Goal: Task Accomplishment & Management: Use online tool/utility

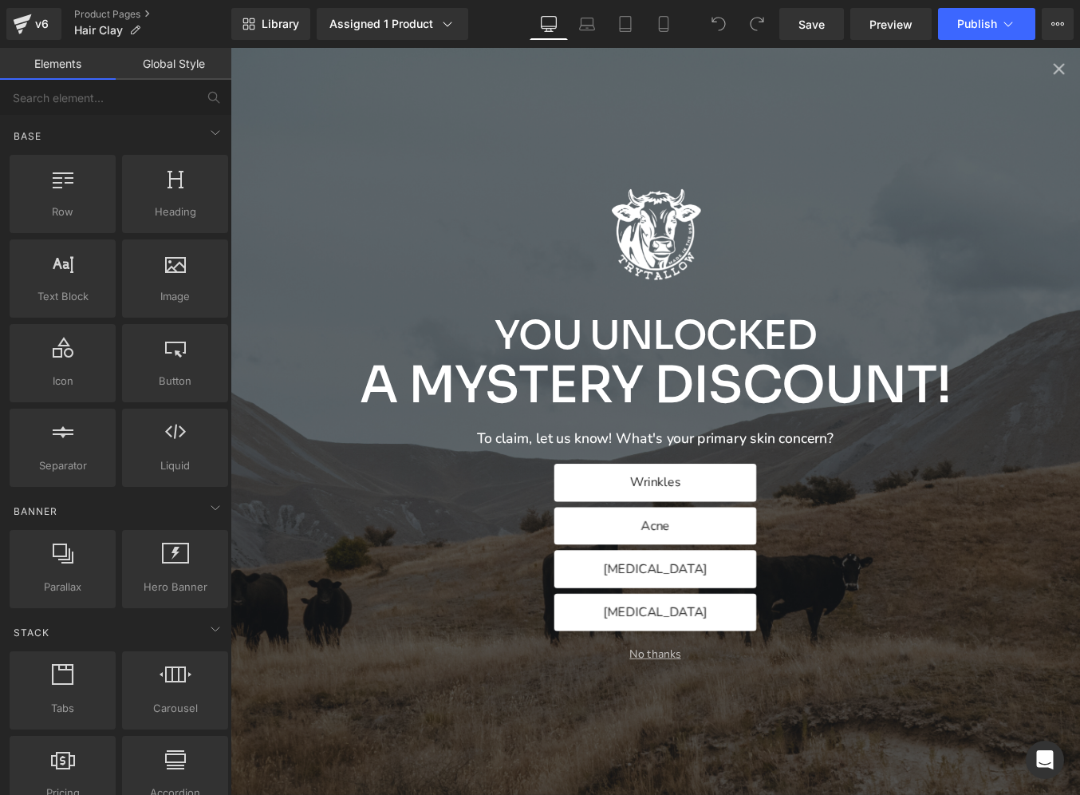
click at [725, 734] on button "No thanks" at bounding box center [713, 736] width 965 height 15
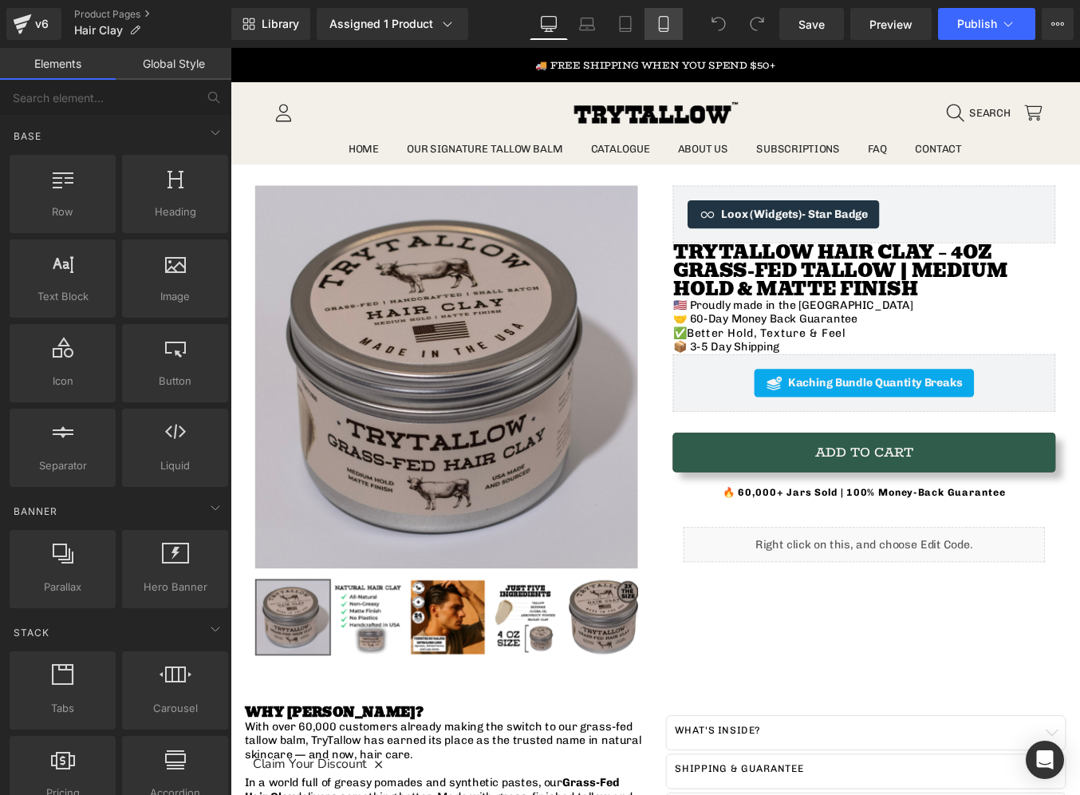
click at [662, 34] on link "Mobile" at bounding box center [664, 24] width 38 height 32
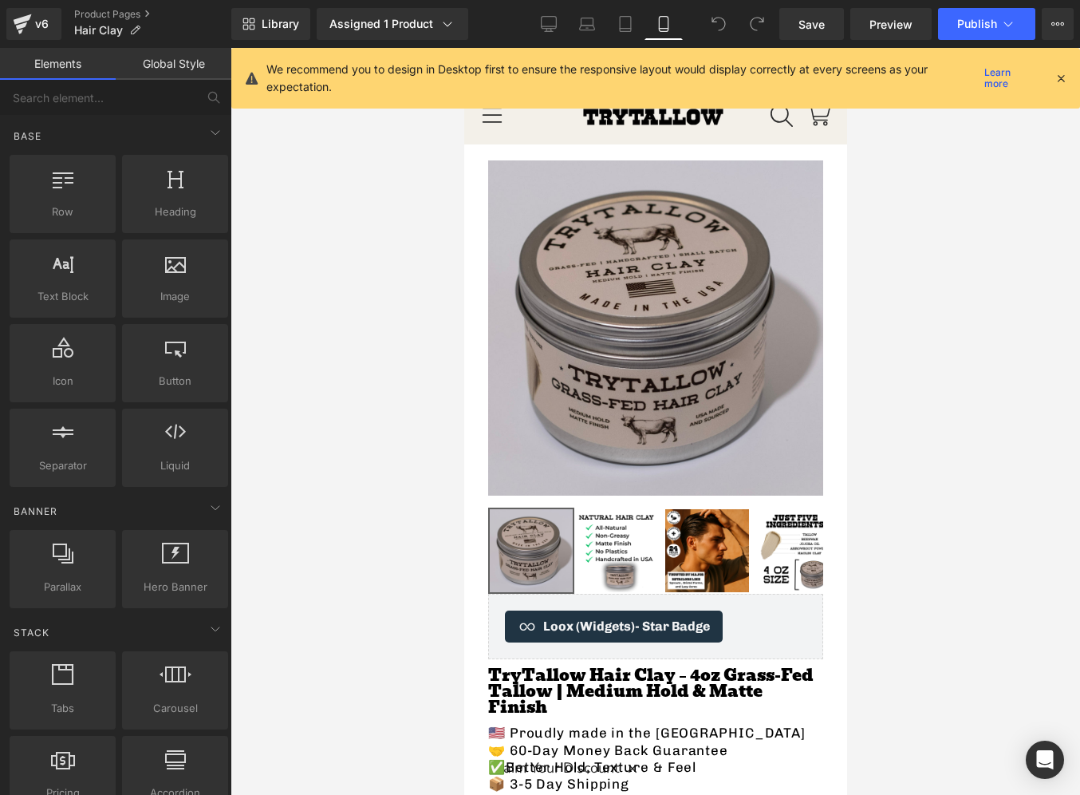
scroll to position [97, 0]
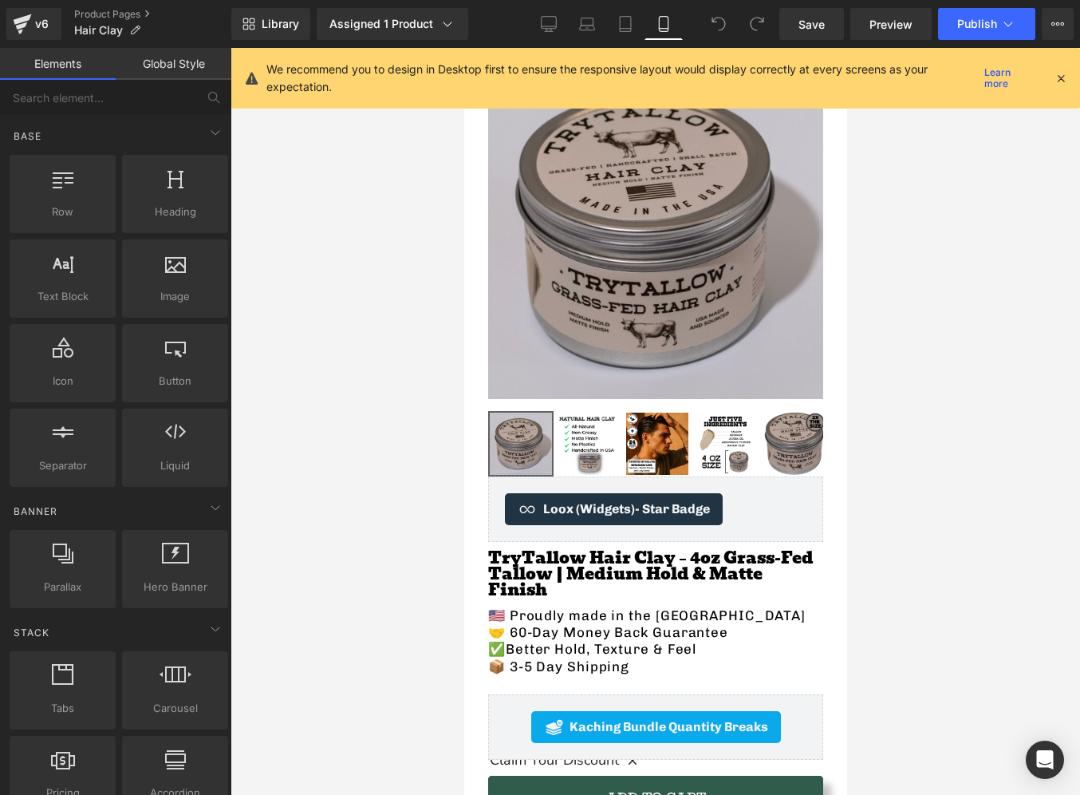
click at [721, 153] on img at bounding box center [654, 231] width 335 height 335
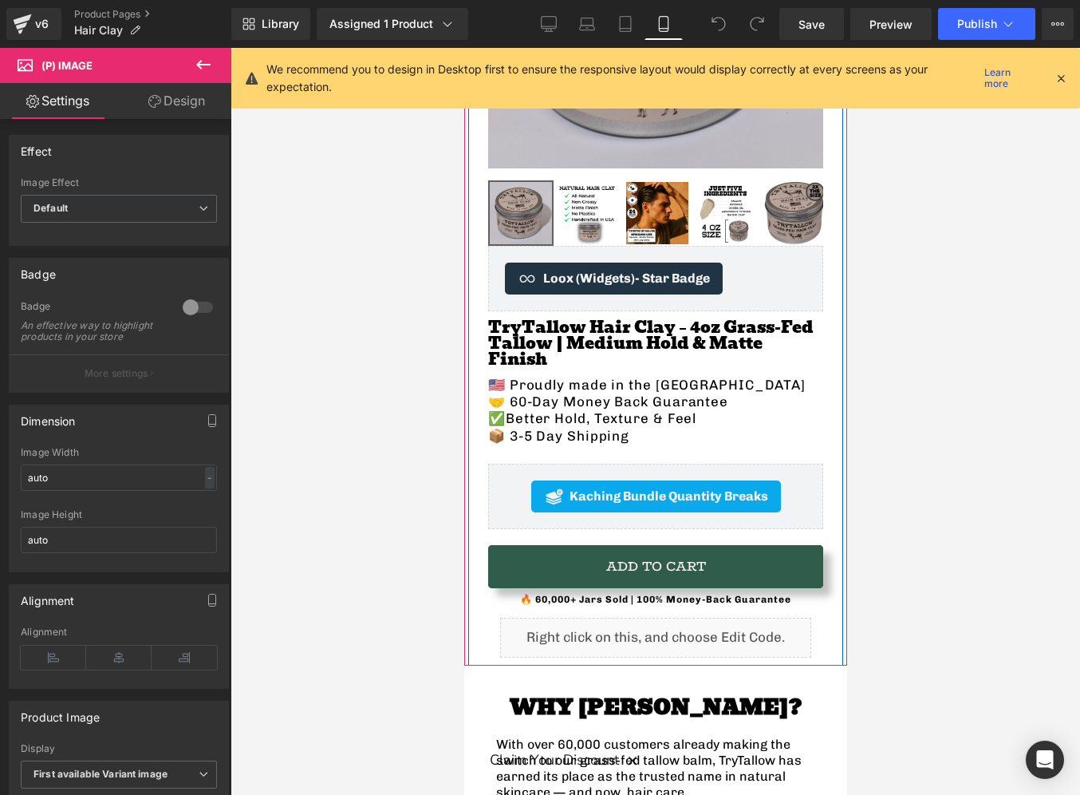
scroll to position [522, 0]
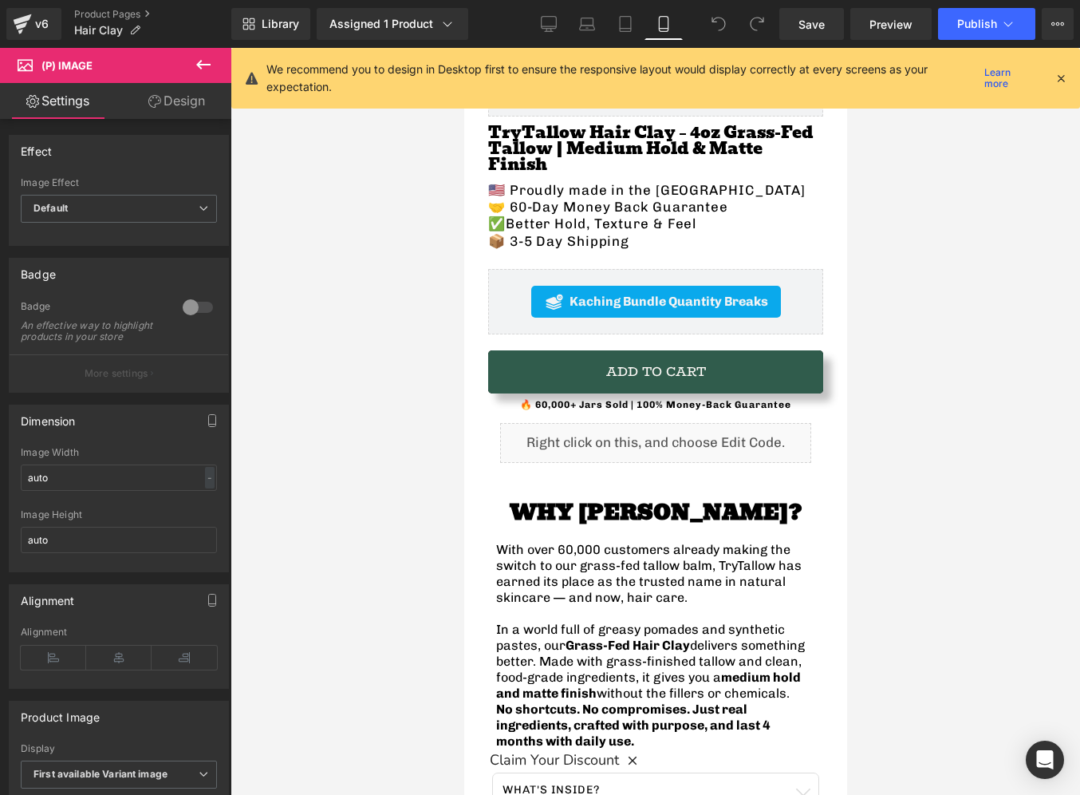
click at [202, 61] on icon at bounding box center [203, 64] width 19 height 19
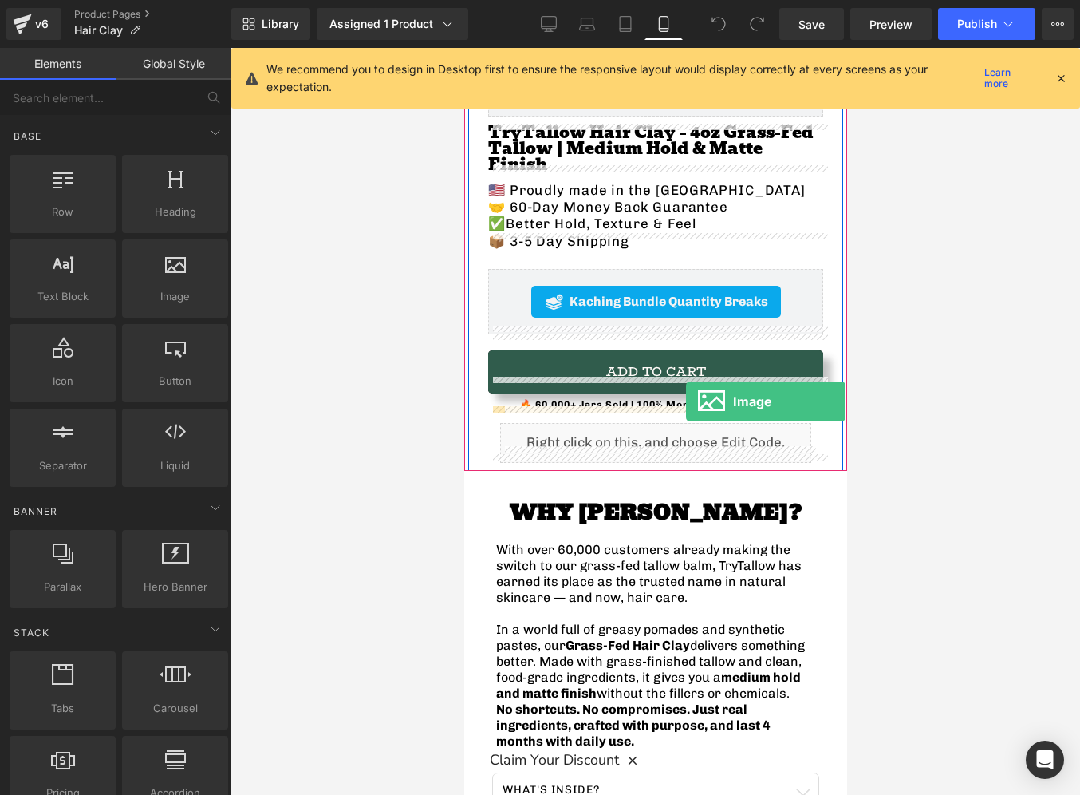
drag, startPoint x: 622, startPoint y: 321, endPoint x: 685, endPoint y: 401, distance: 102.3
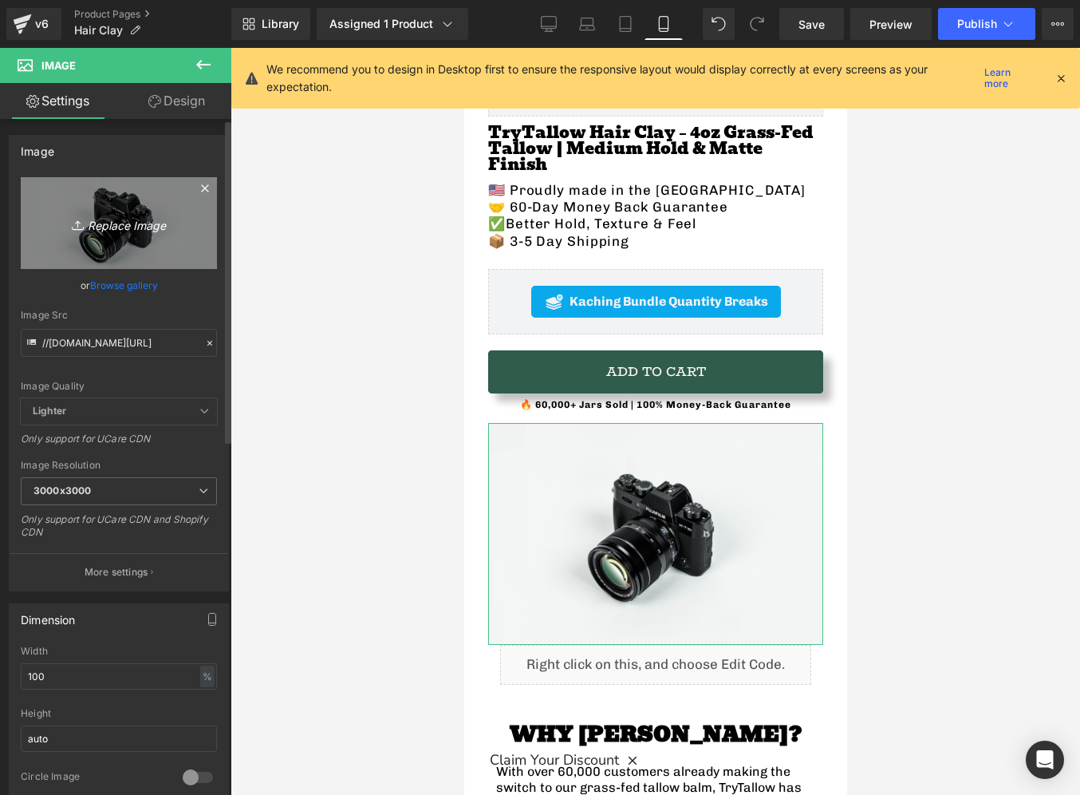
click at [124, 224] on icon "Replace Image" at bounding box center [119, 223] width 128 height 20
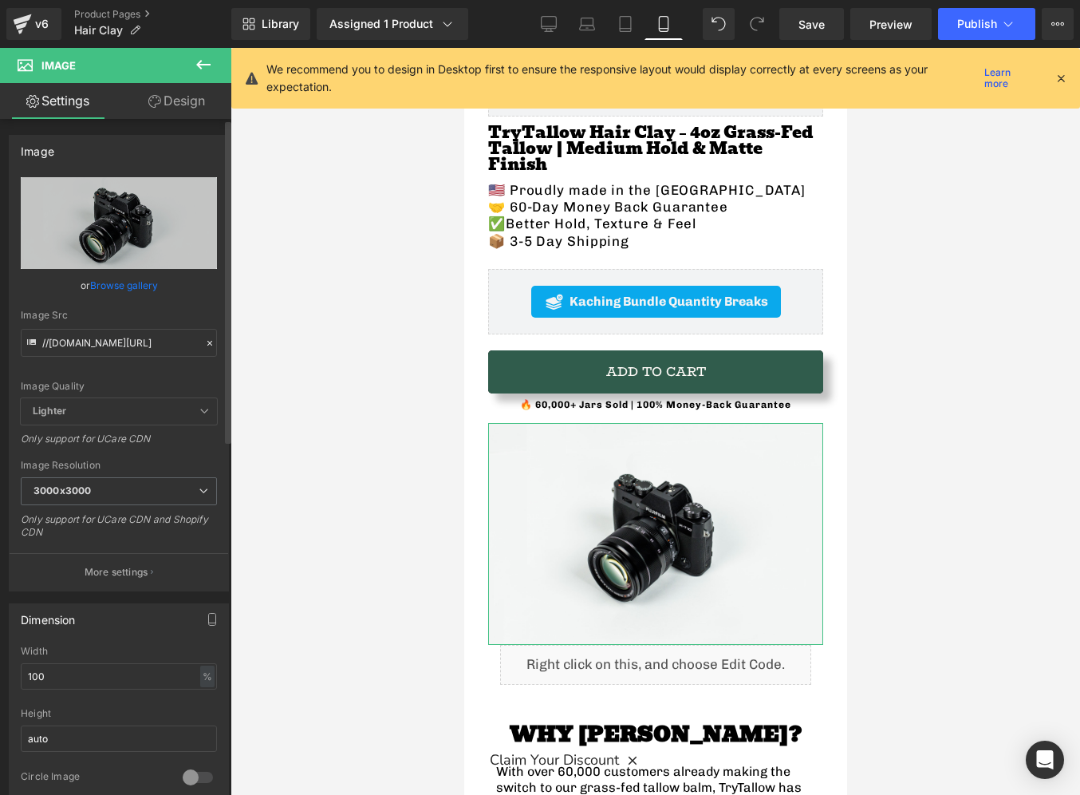
click at [112, 284] on link "Browse gallery" at bounding box center [124, 285] width 68 height 28
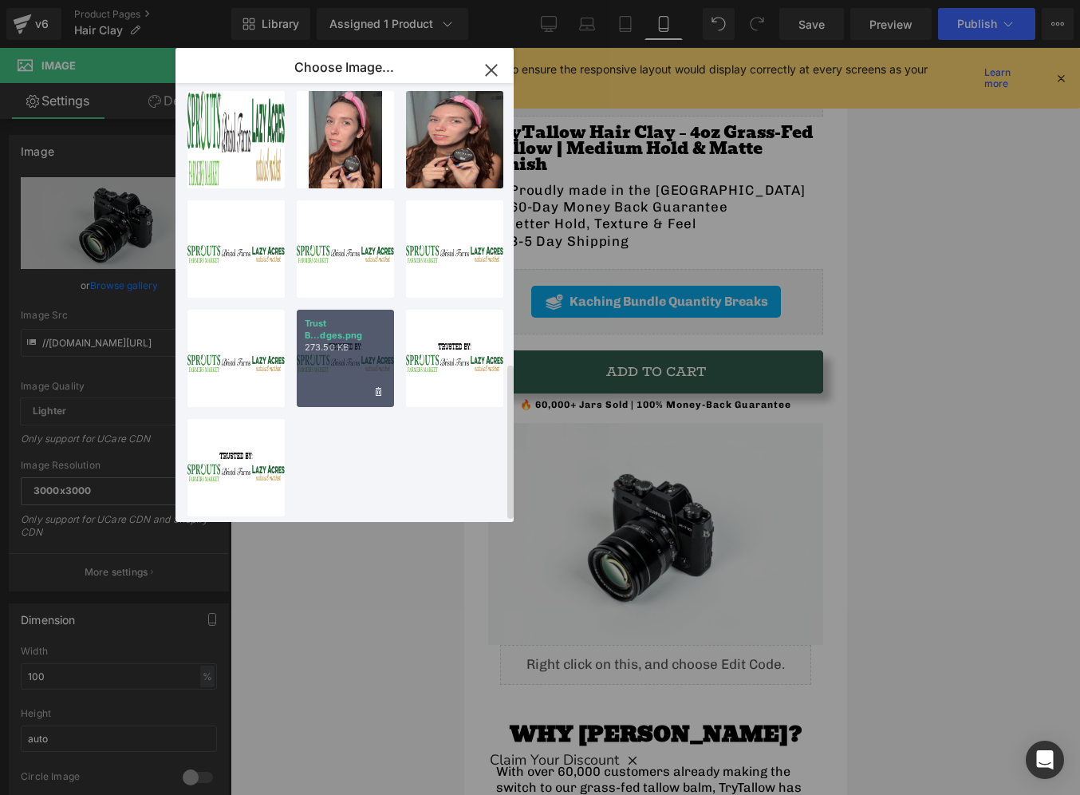
scroll to position [675, 0]
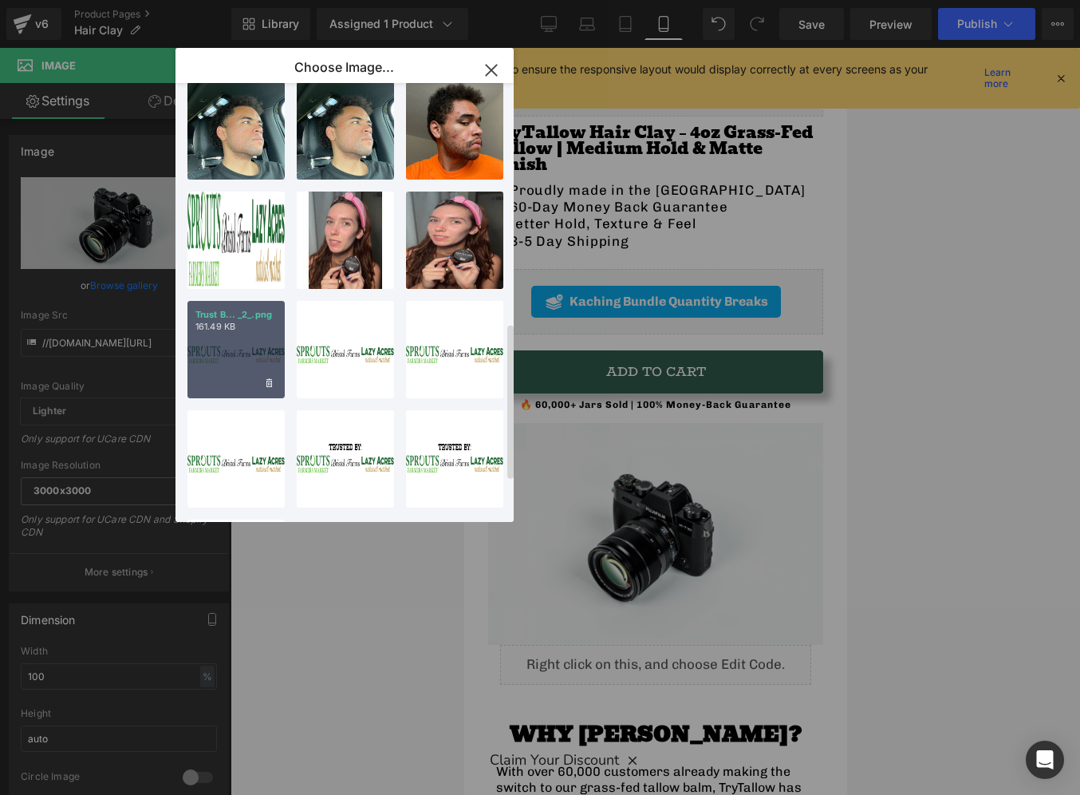
click at [251, 354] on div "Trust B... _2_.png 161.49 KB" at bounding box center [235, 349] width 97 height 97
type input "[URL][DOMAIN_NAME]"
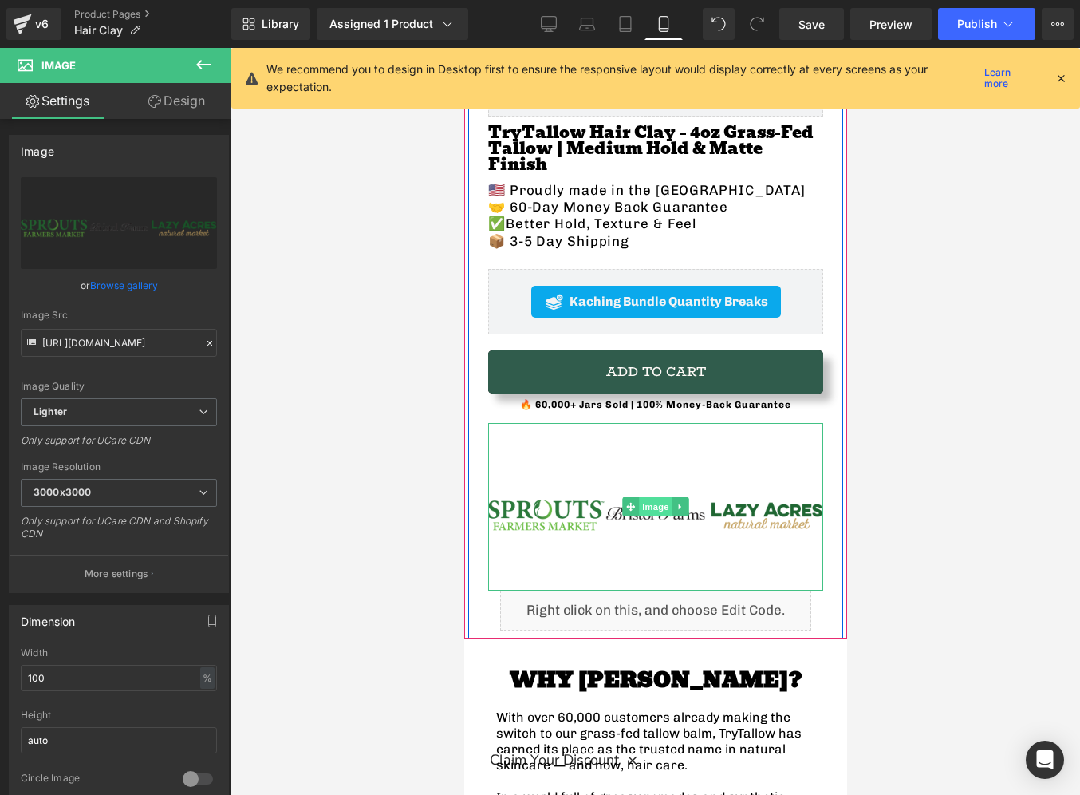
click at [653, 497] on span "Image" at bounding box center [655, 506] width 34 height 19
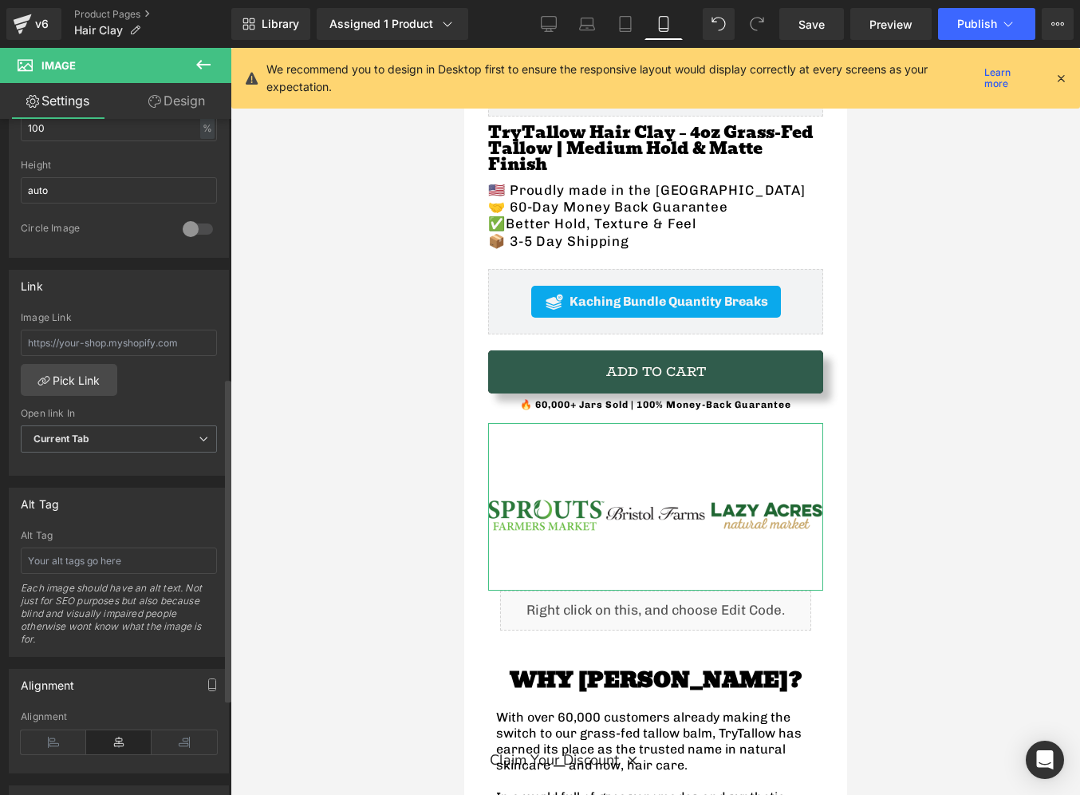
scroll to position [551, 0]
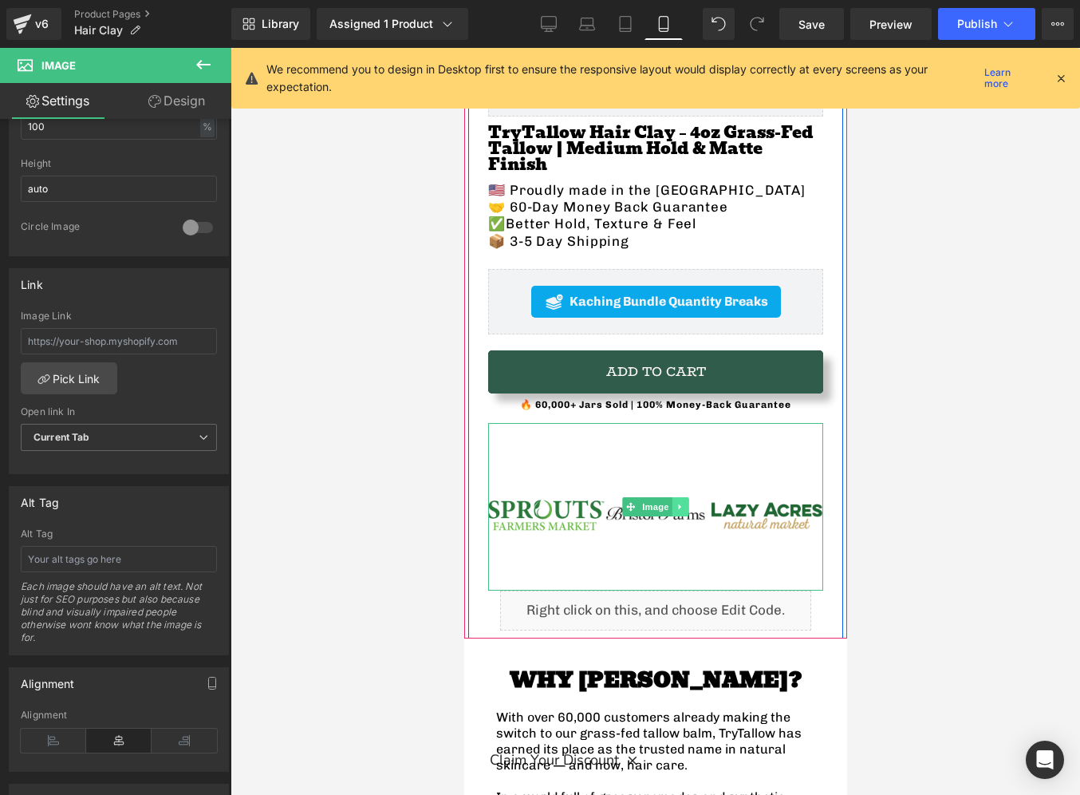
click at [678, 502] on icon at bounding box center [680, 507] width 9 height 10
click at [693, 497] on link at bounding box center [688, 506] width 17 height 19
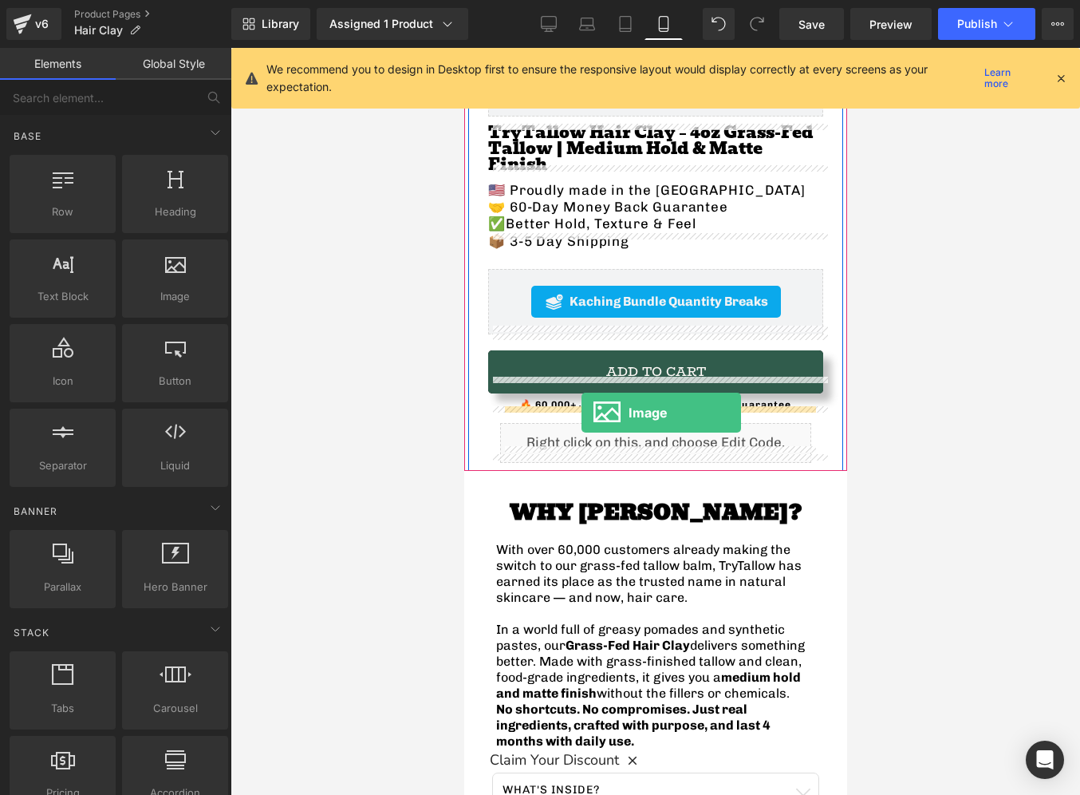
drag, startPoint x: 643, startPoint y: 314, endPoint x: 581, endPoint y: 412, distance: 116.2
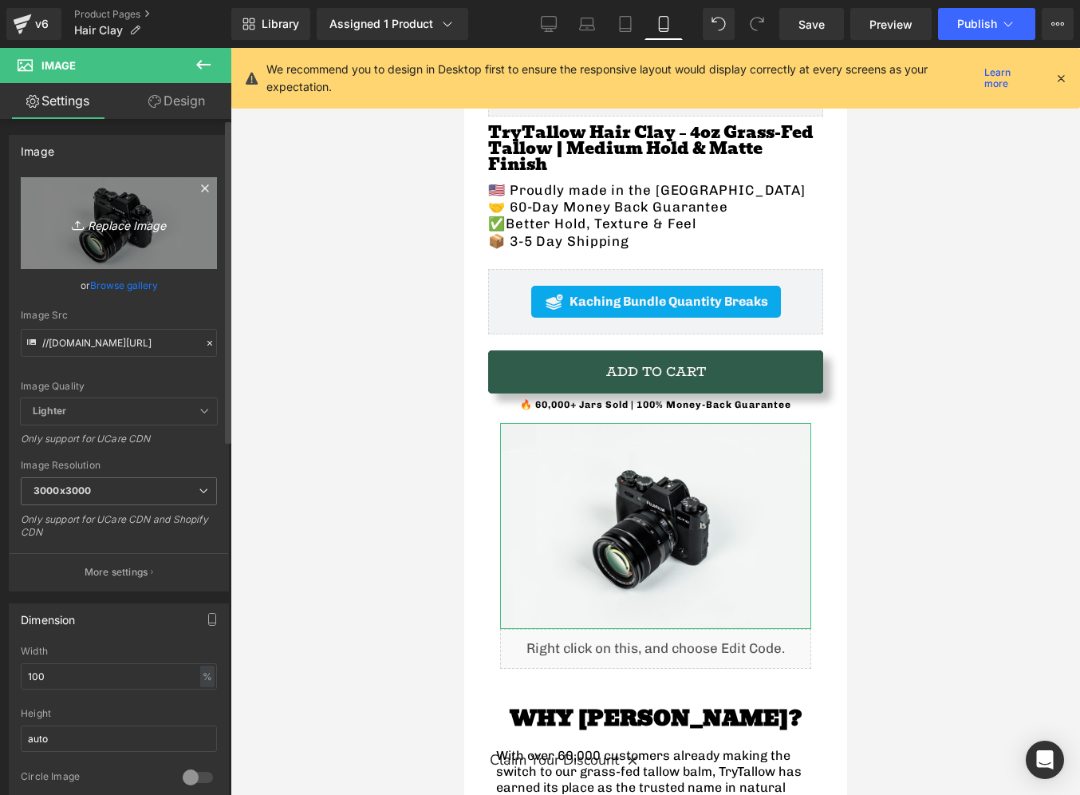
click at [116, 242] on link "Replace Image" at bounding box center [119, 223] width 196 height 92
click at [125, 237] on link "Replace Image" at bounding box center [119, 223] width 196 height 92
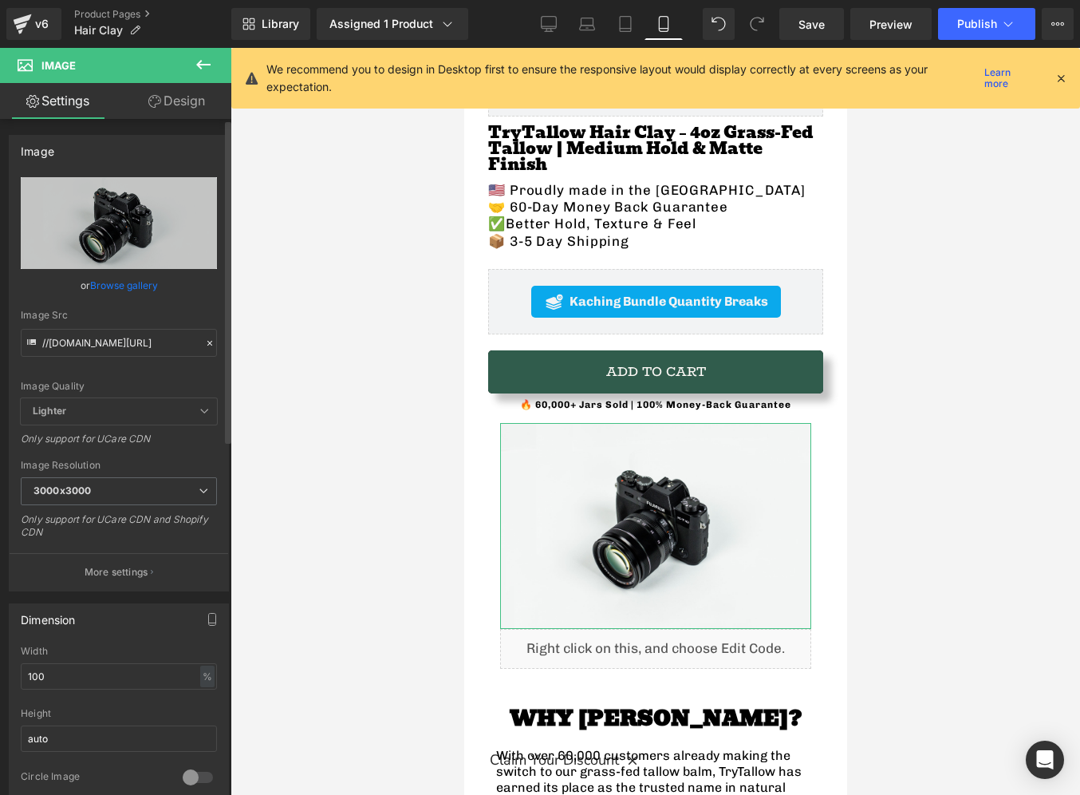
click at [134, 277] on link "Browse gallery" at bounding box center [124, 285] width 68 height 28
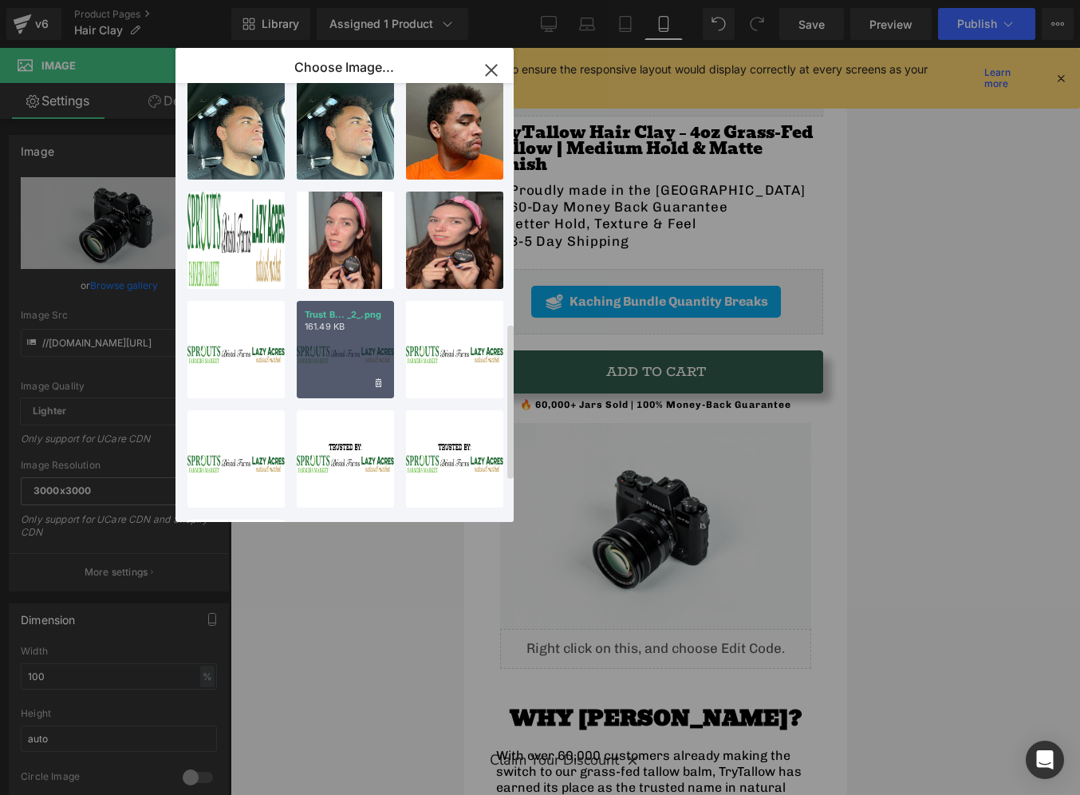
click at [346, 333] on div "Trust B... _2_.png 161.49 KB" at bounding box center [345, 349] width 97 height 97
type input "[URL][DOMAIN_NAME]"
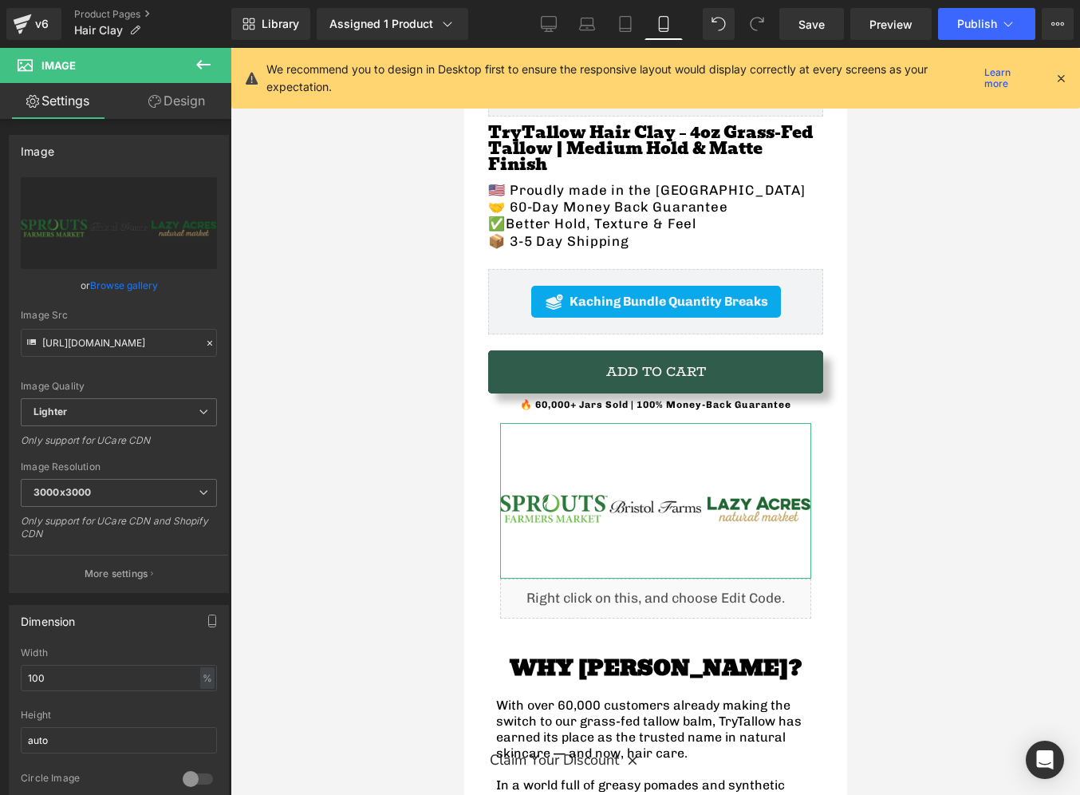
click at [160, 101] on link "Design" at bounding box center [177, 101] width 116 height 36
click at [0, 0] on div "Spacing" at bounding box center [0, 0] width 0 height 0
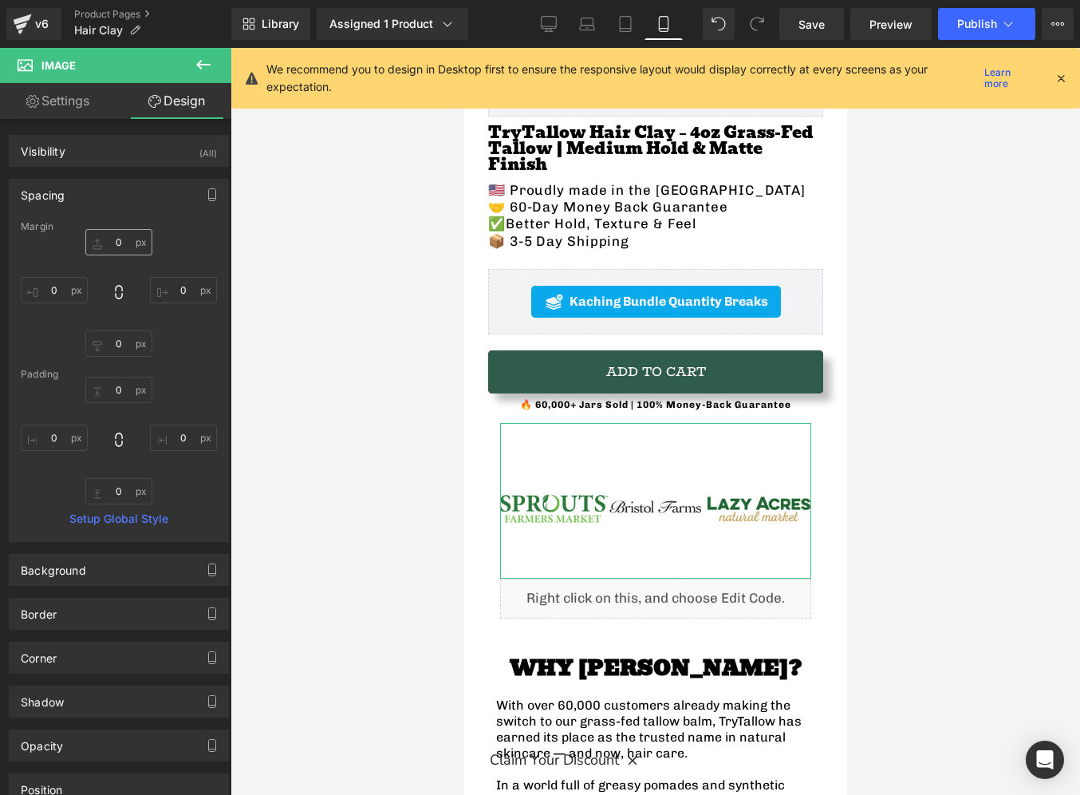
type input "0"
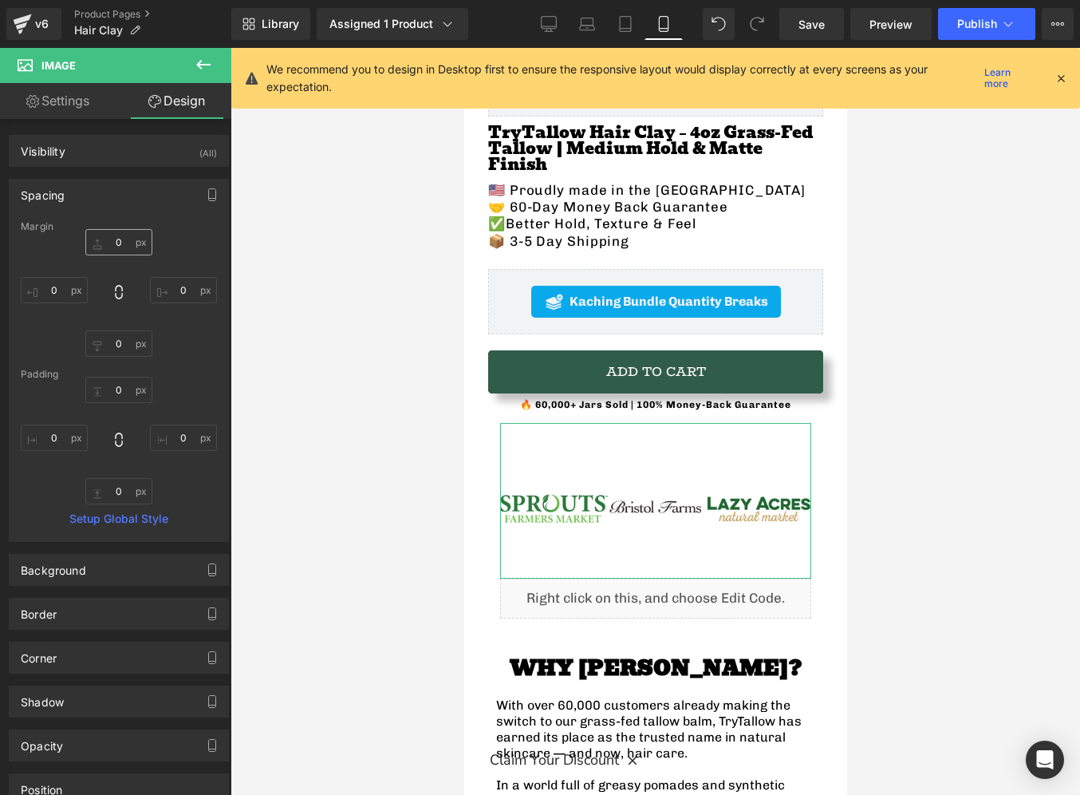
type input "0"
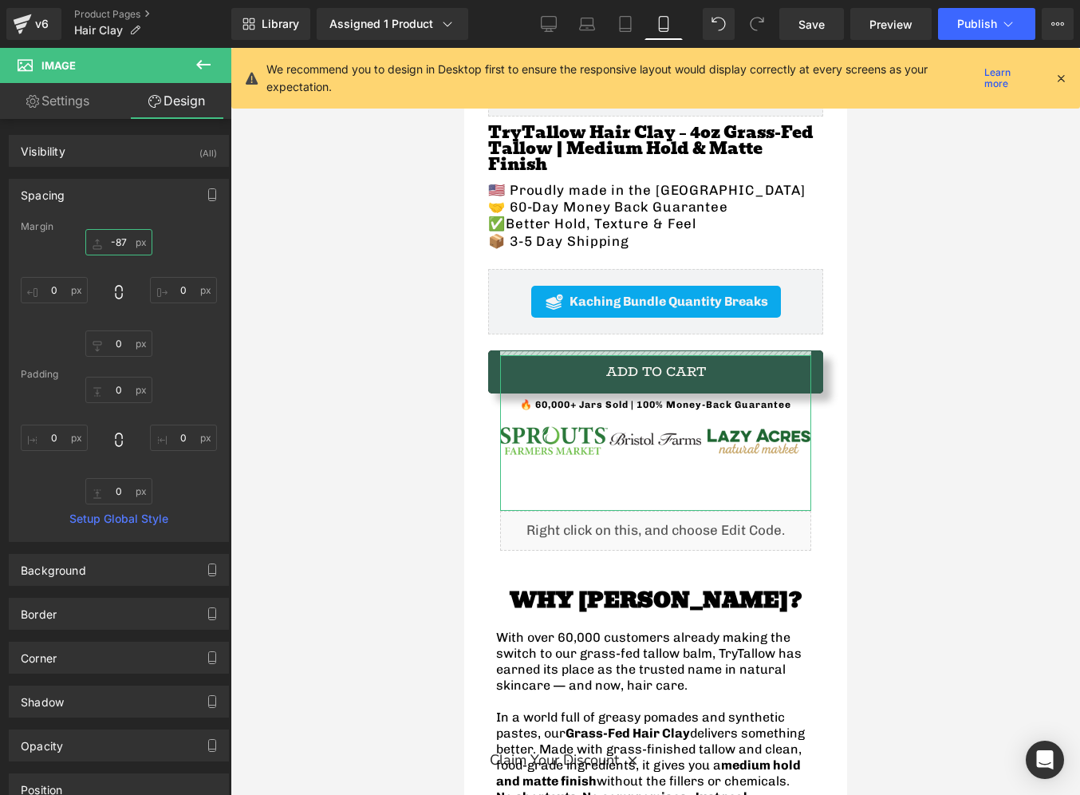
type input "-87"
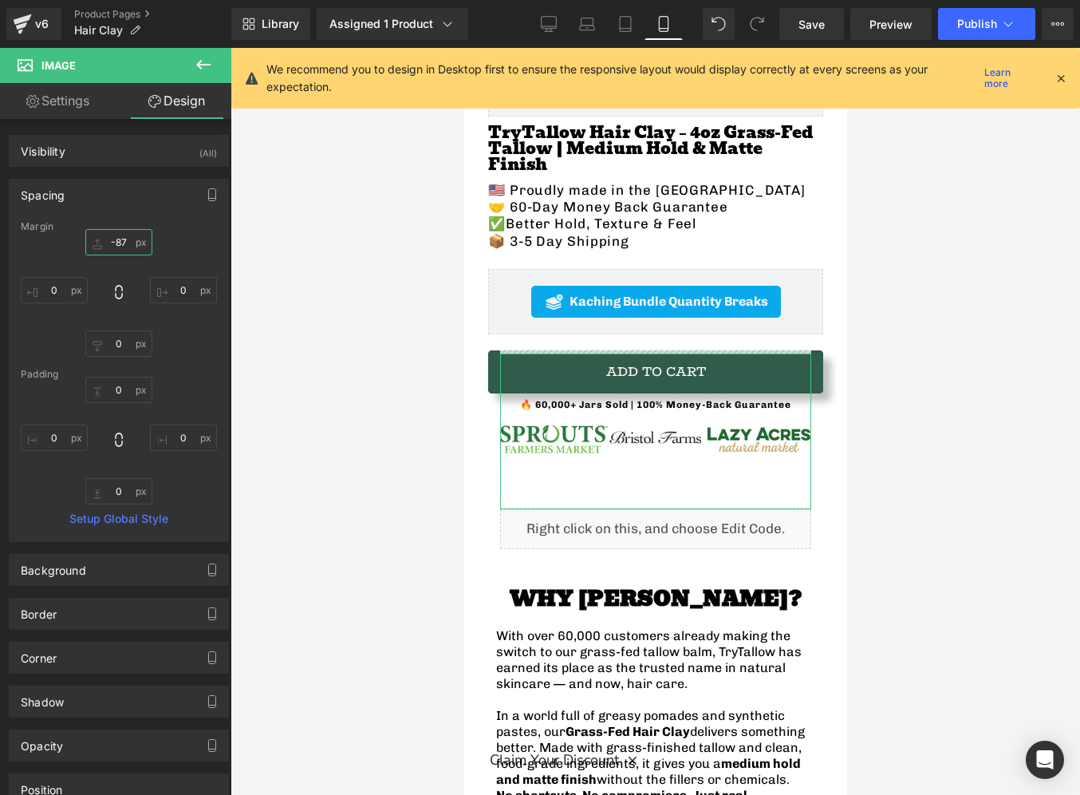
drag, startPoint x: 124, startPoint y: 248, endPoint x: 120, endPoint y: 318, distance: 69.5
click at [120, 318] on div "-87px -87 0px 0 0px 0 0px 0" at bounding box center [119, 293] width 196 height 128
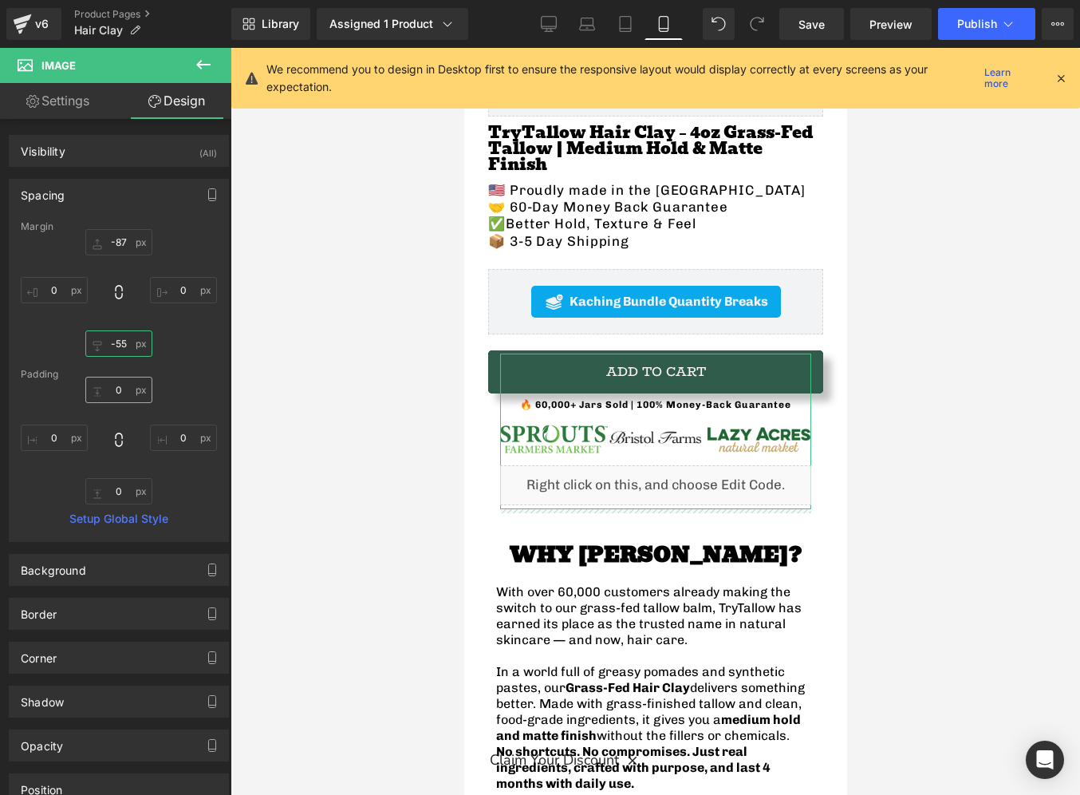
type input "-55"
drag, startPoint x: 128, startPoint y: 345, endPoint x: 132, endPoint y: 389, distance: 44.1
click at [132, 389] on div "Margin -87px -87 0px 0 -55px -55 0px 0 [GEOGRAPHIC_DATA] 0px 0 0px 0 0px 0 0px …" at bounding box center [119, 381] width 219 height 320
click at [984, 33] on button "Publish" at bounding box center [986, 24] width 97 height 32
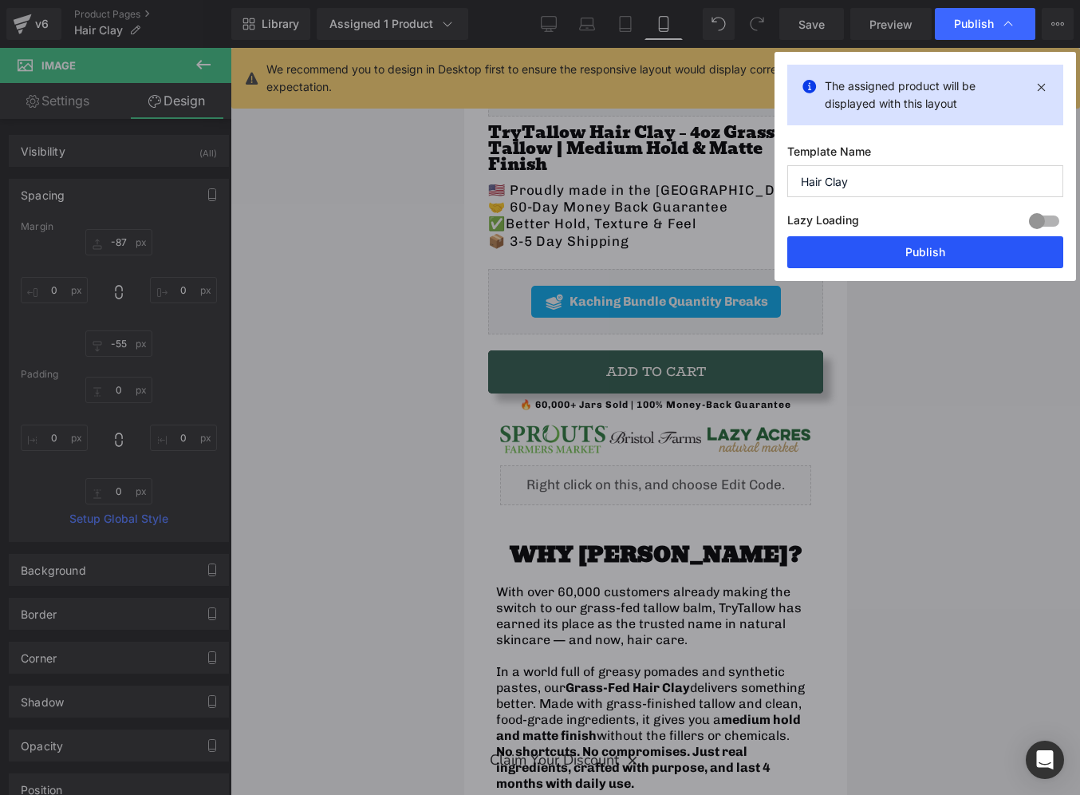
click at [914, 256] on button "Publish" at bounding box center [925, 252] width 276 height 32
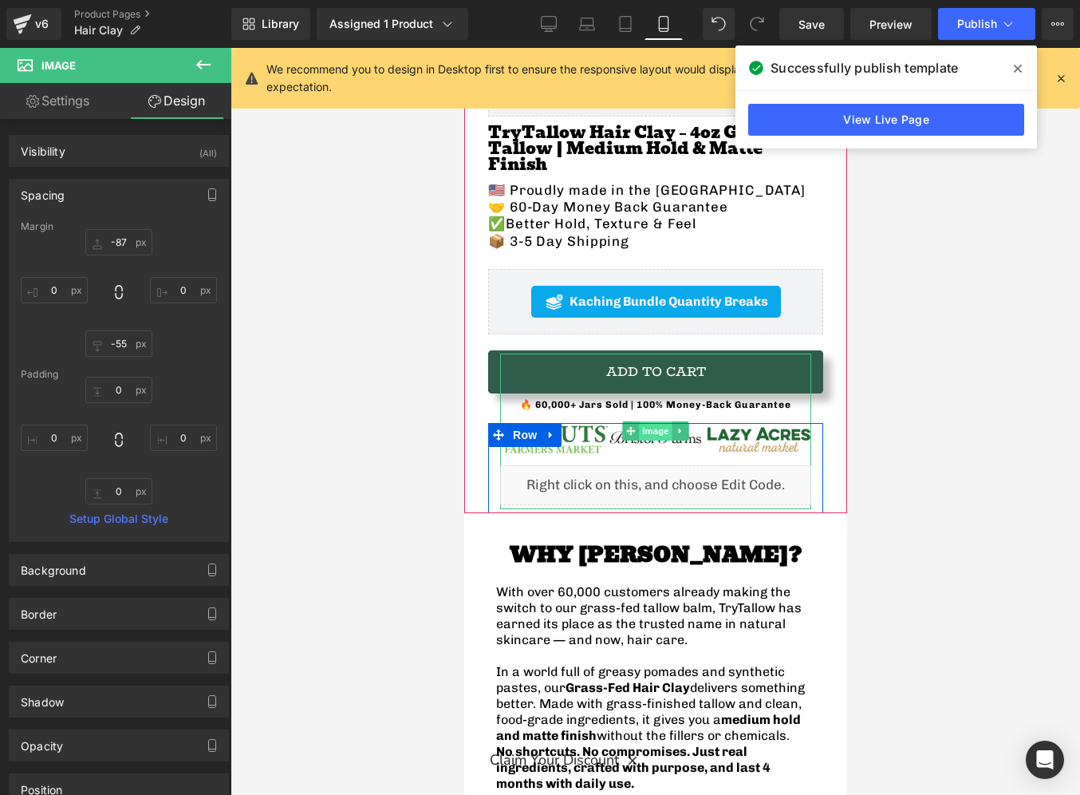
click at [655, 421] on span "Image" at bounding box center [655, 430] width 34 height 19
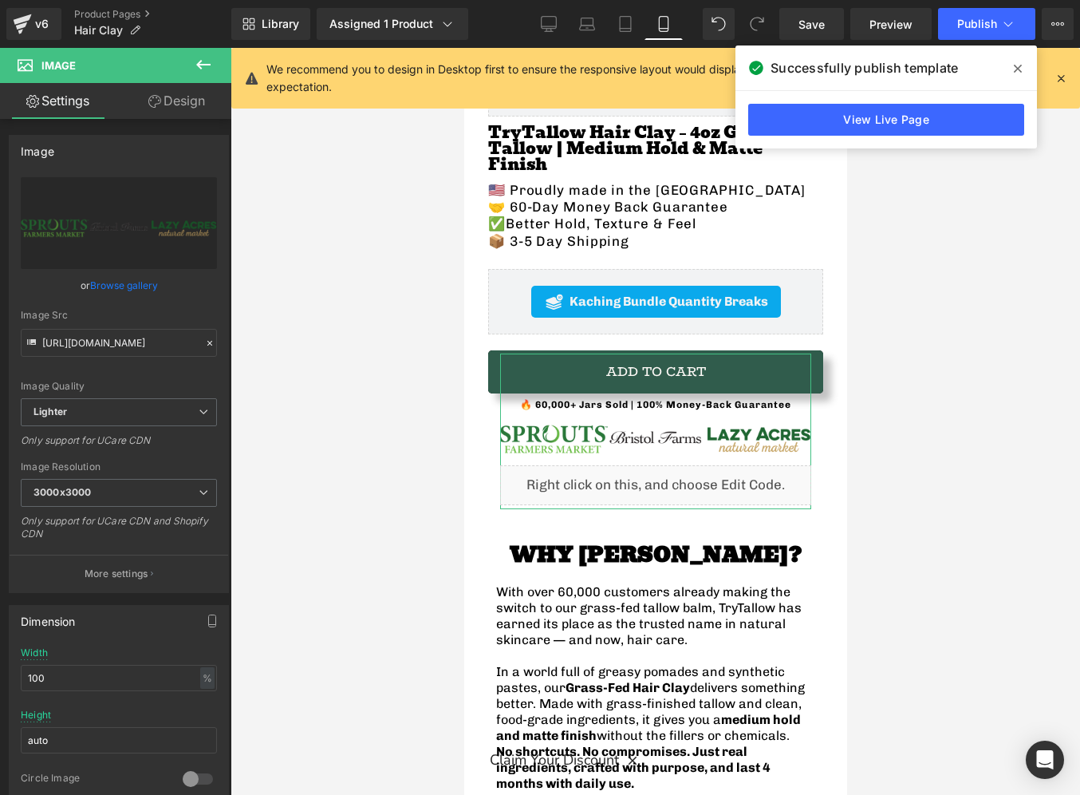
click at [182, 95] on link "Design" at bounding box center [177, 101] width 116 height 36
click at [0, 0] on div "Spacing" at bounding box center [0, 0] width 0 height 0
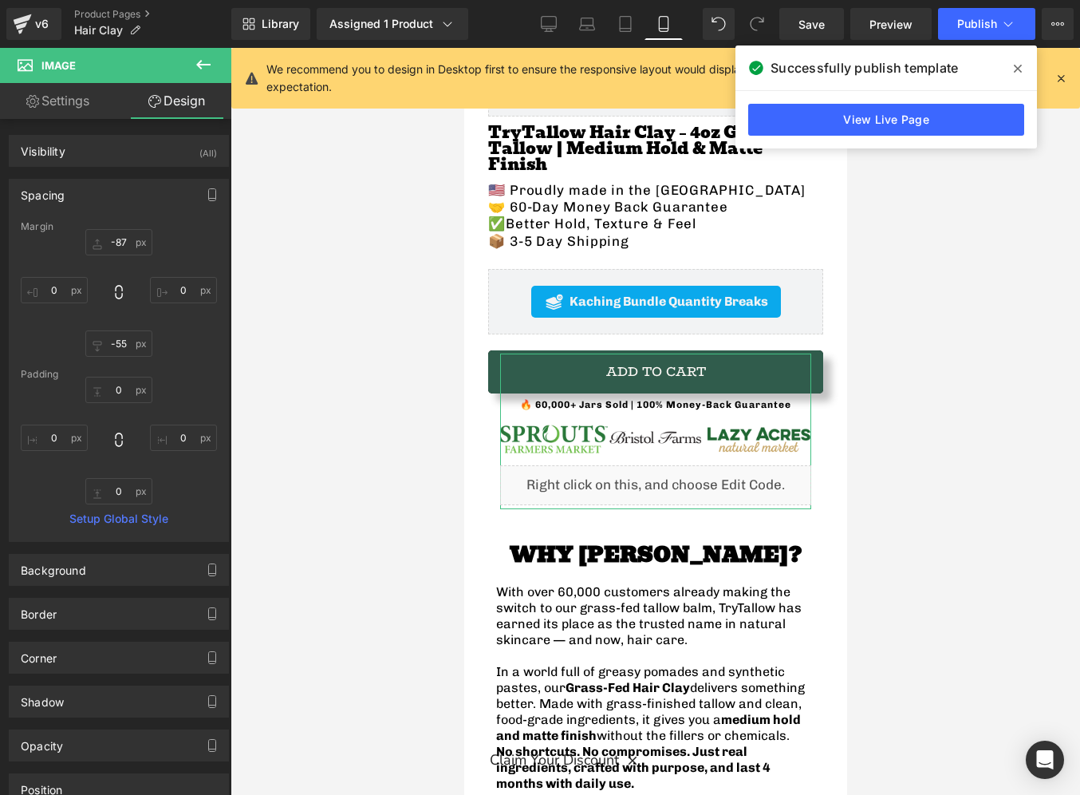
type input "-87"
type input "0"
type input "-55"
type input "0"
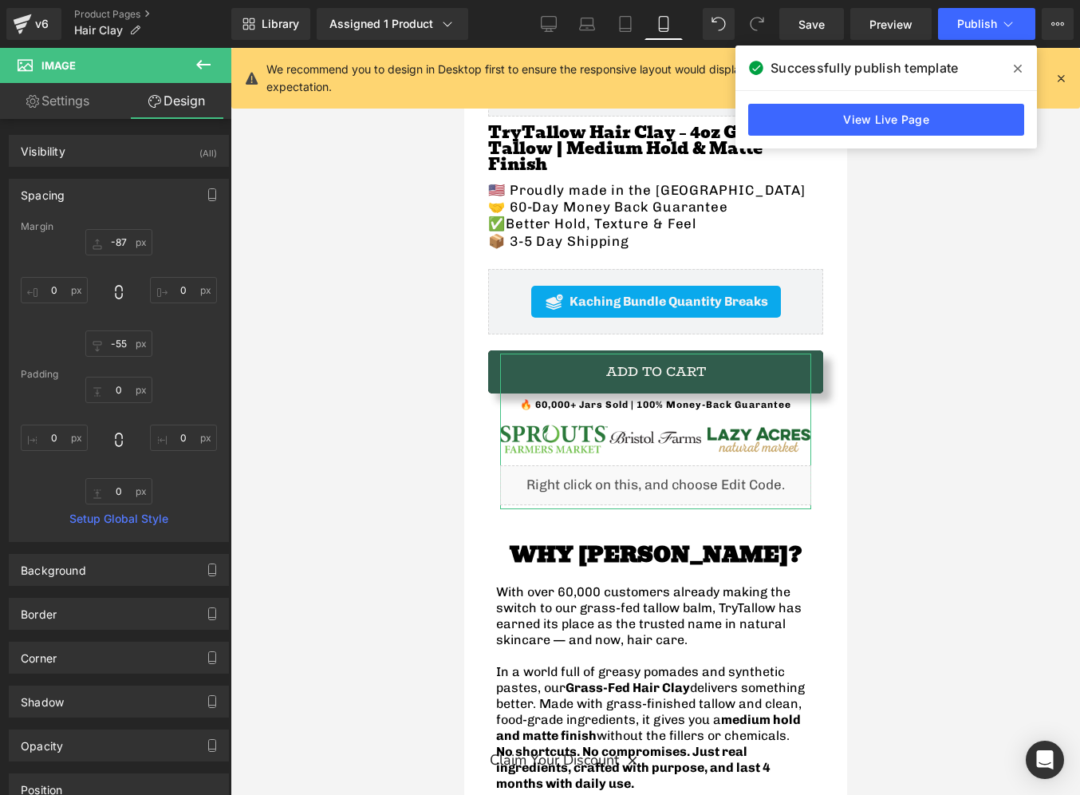
type input "0"
click at [116, 237] on input "-87" at bounding box center [118, 242] width 67 height 26
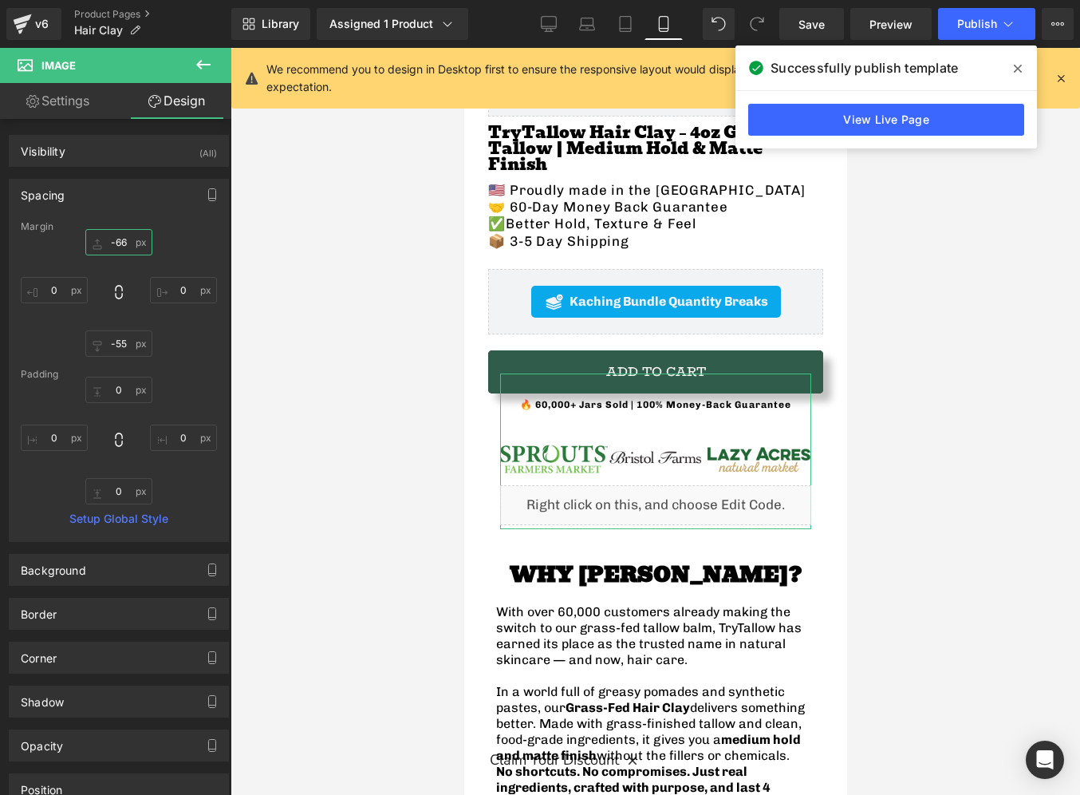
type input "-66"
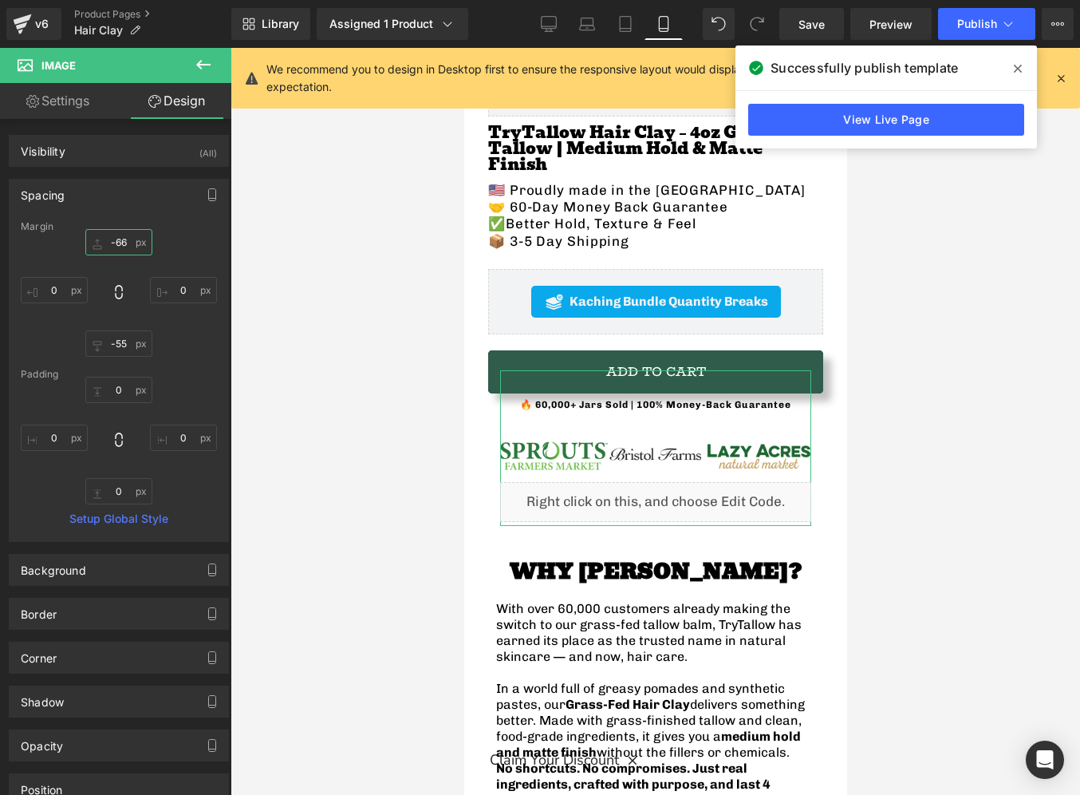
drag, startPoint x: 118, startPoint y: 241, endPoint x: 119, endPoint y: 231, distance: 10.4
click at [119, 231] on div "Margin -66px -66 0px 0 -55px -55 0px 0 [GEOGRAPHIC_DATA] 0px 0 0px 0 0px 0 0px …" at bounding box center [119, 381] width 219 height 320
click at [210, 71] on icon at bounding box center [203, 64] width 19 height 19
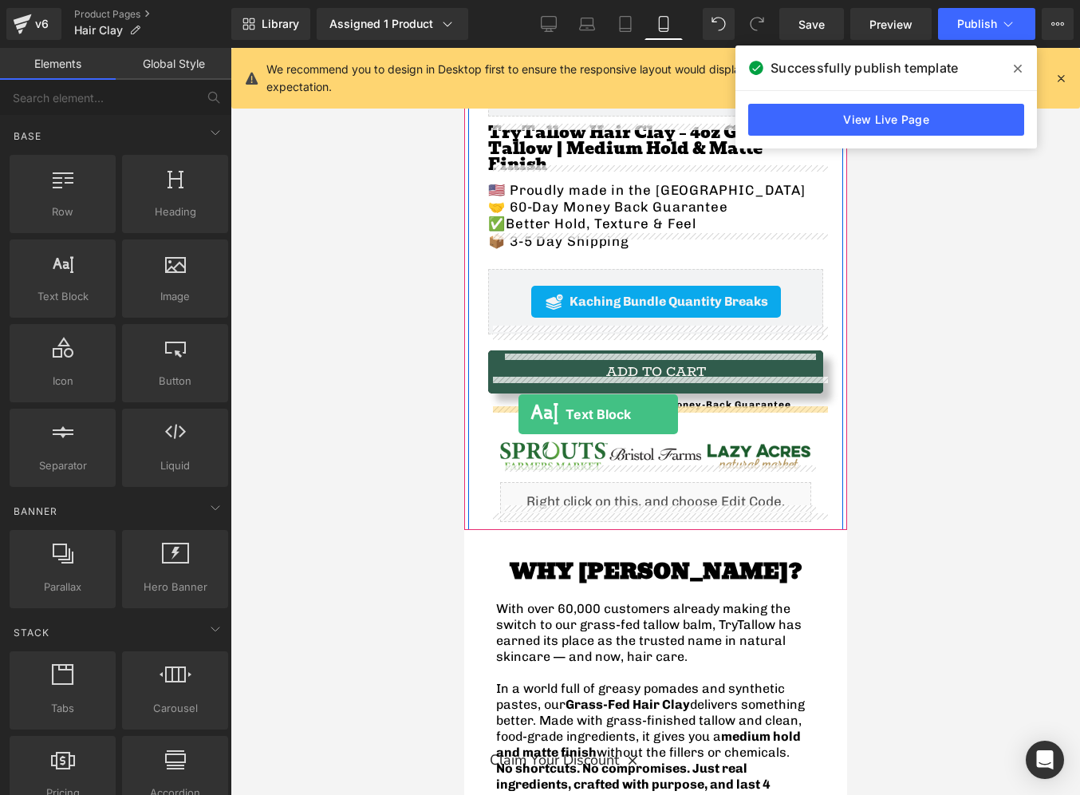
drag, startPoint x: 545, startPoint y: 318, endPoint x: 518, endPoint y: 414, distance: 100.3
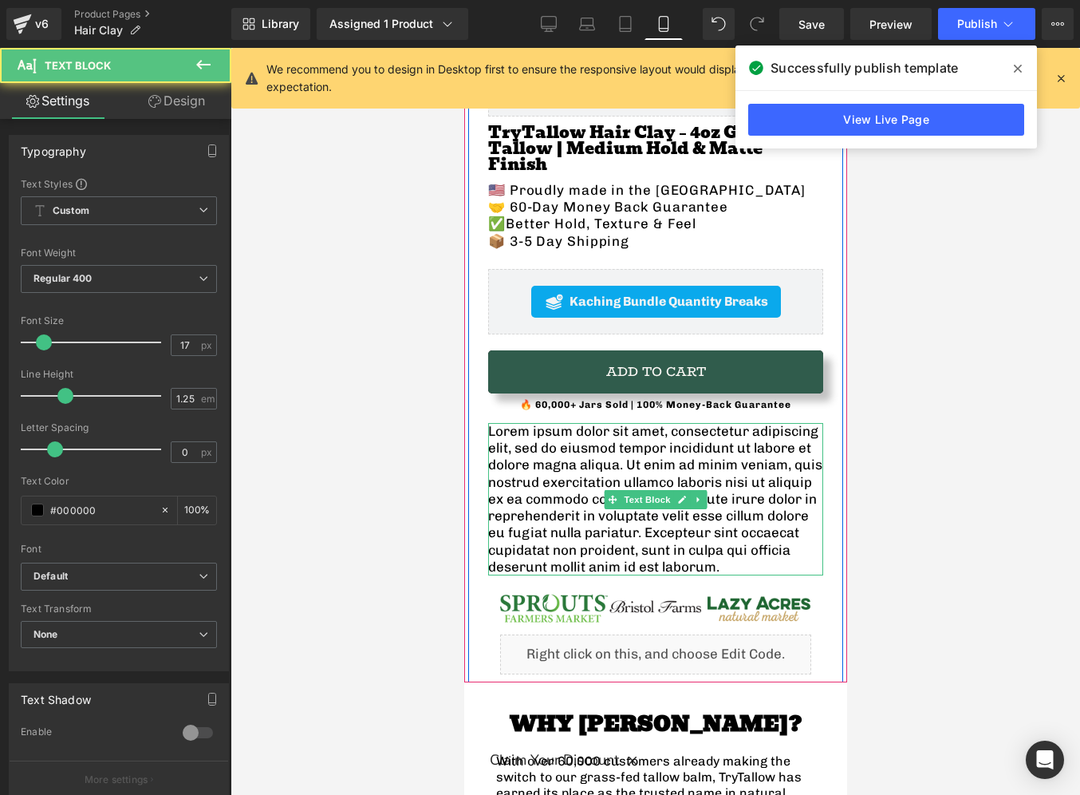
click at [571, 452] on p "Lorem ipsum dolor sit amet, consectetur adipiscing elit, sed do eiusmod tempor …" at bounding box center [654, 499] width 335 height 152
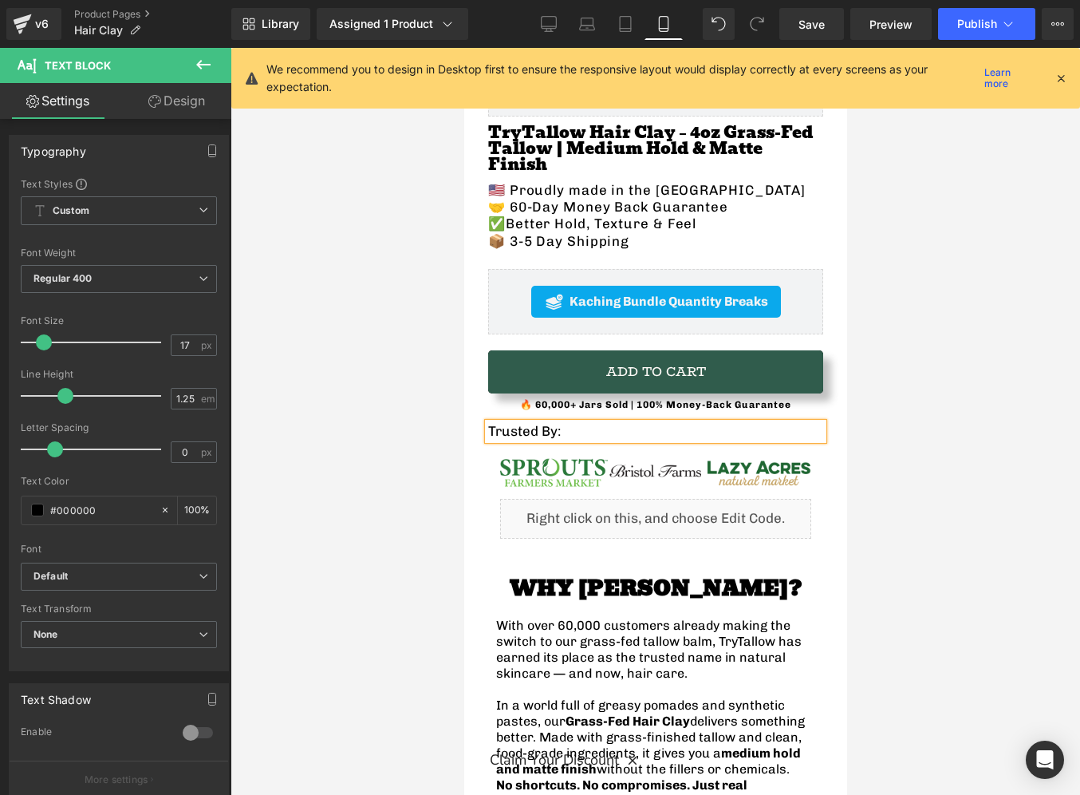
click at [915, 458] on div at bounding box center [656, 421] width 850 height 747
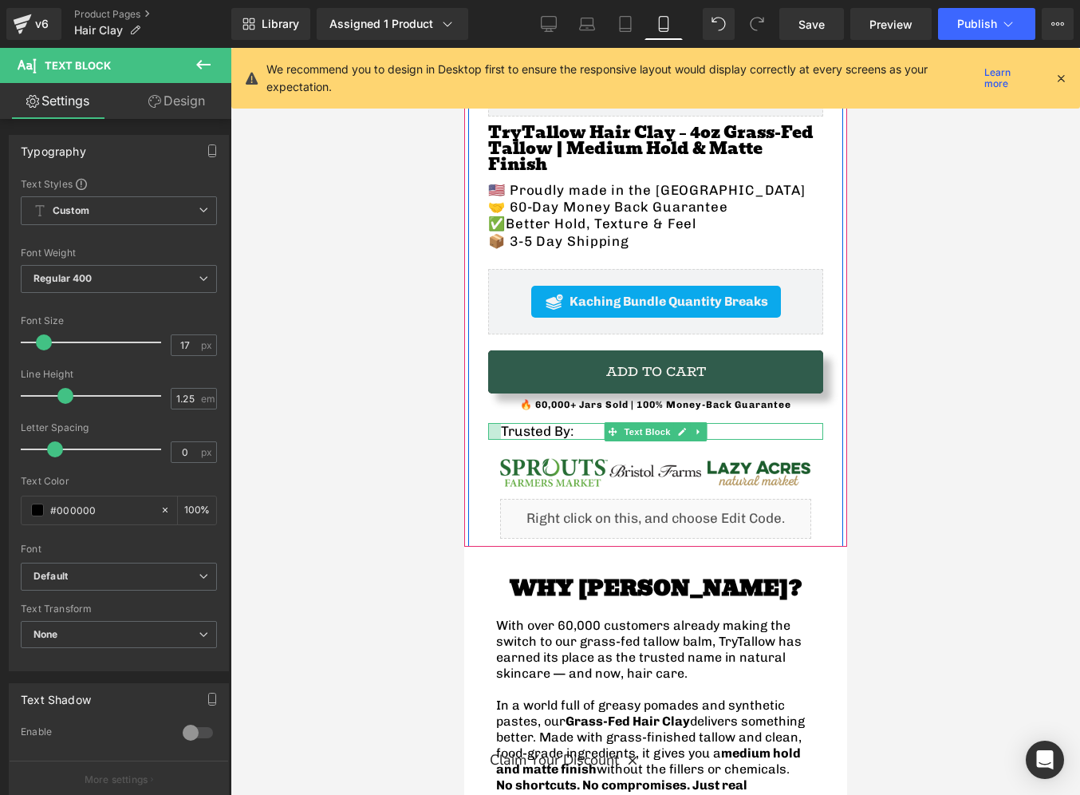
drag, startPoint x: 491, startPoint y: 413, endPoint x: 503, endPoint y: 416, distance: 13.2
click at [503, 416] on div "Loox (Widgets) - Star Badge Loox (Widgets) TryTallow Hair Clay – 4oz Grass-Fed …" at bounding box center [654, 298] width 375 height 495
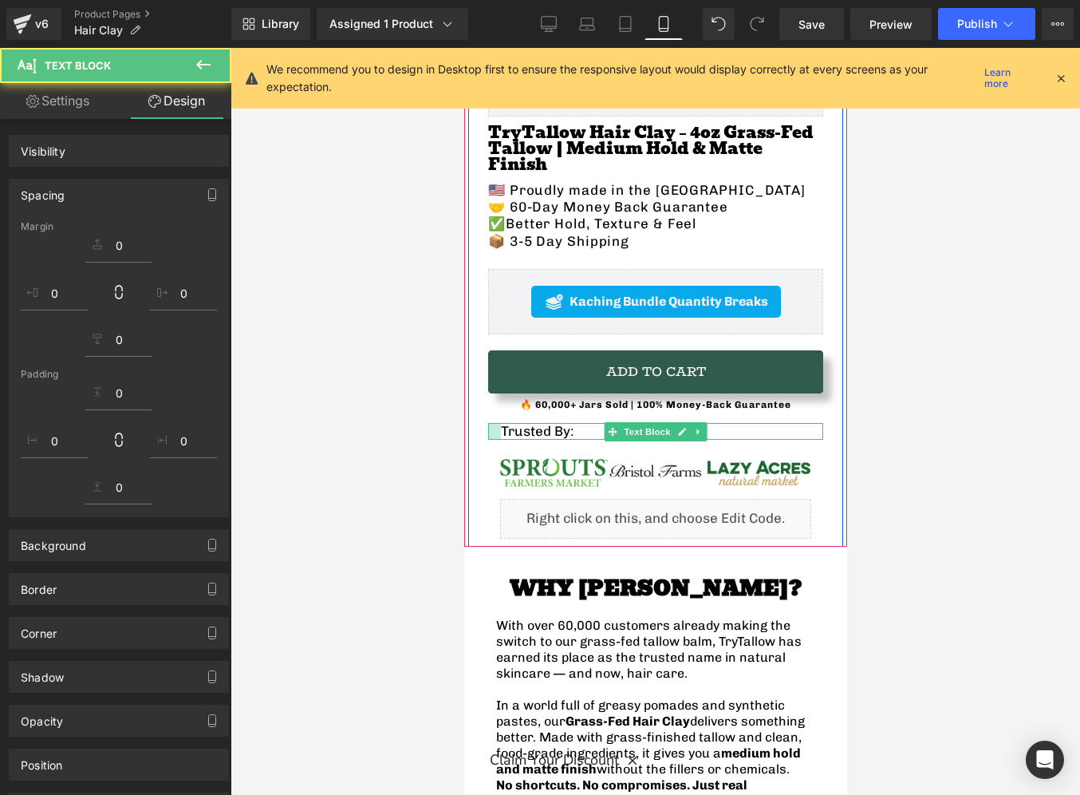
click at [858, 423] on div at bounding box center [656, 421] width 850 height 747
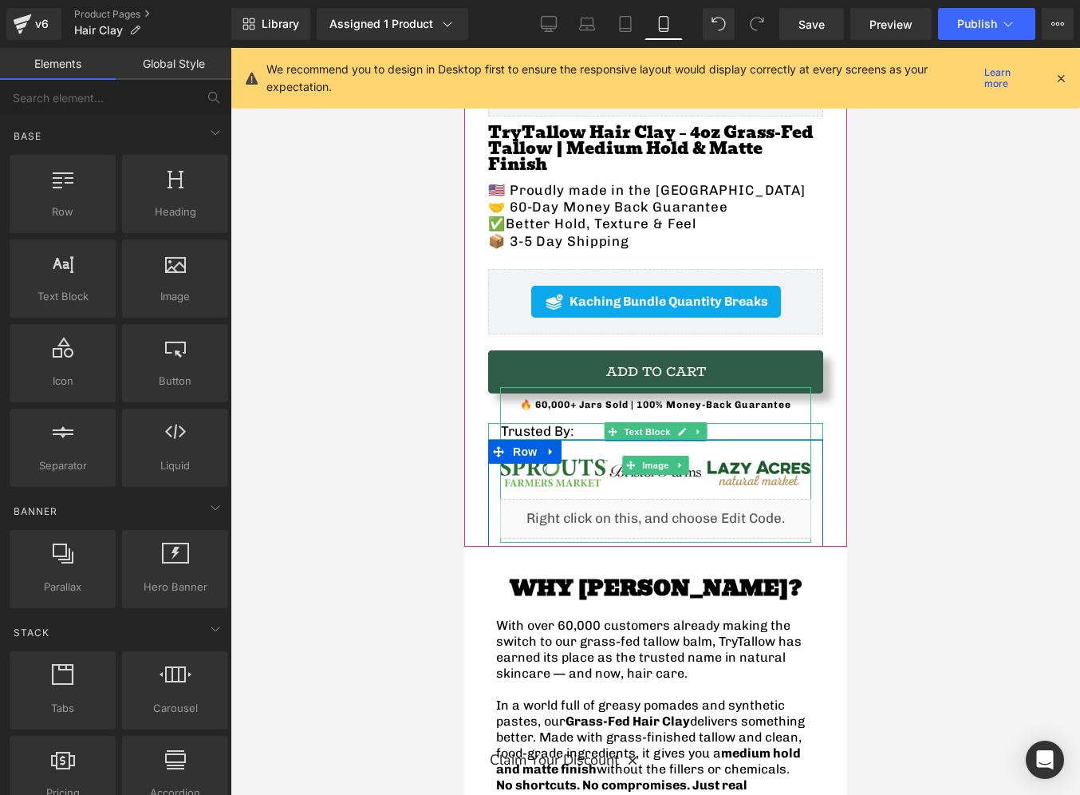
click at [640, 411] on img at bounding box center [654, 465] width 311 height 156
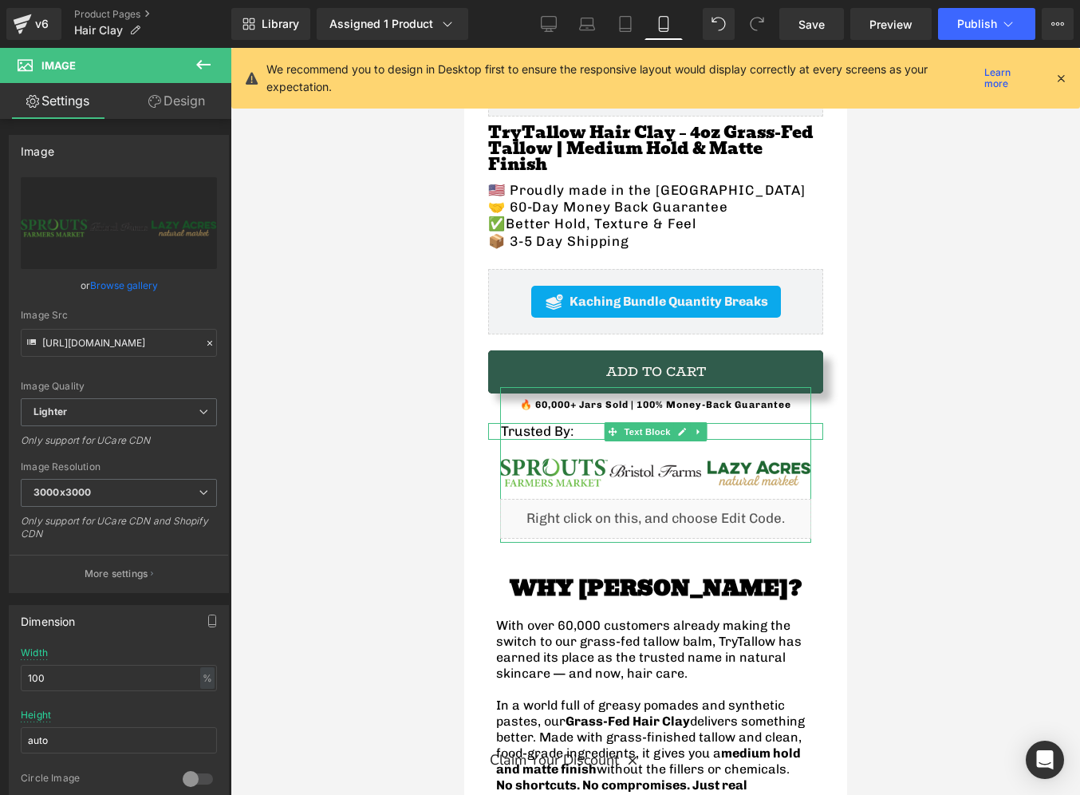
click at [173, 109] on link "Design" at bounding box center [177, 101] width 116 height 36
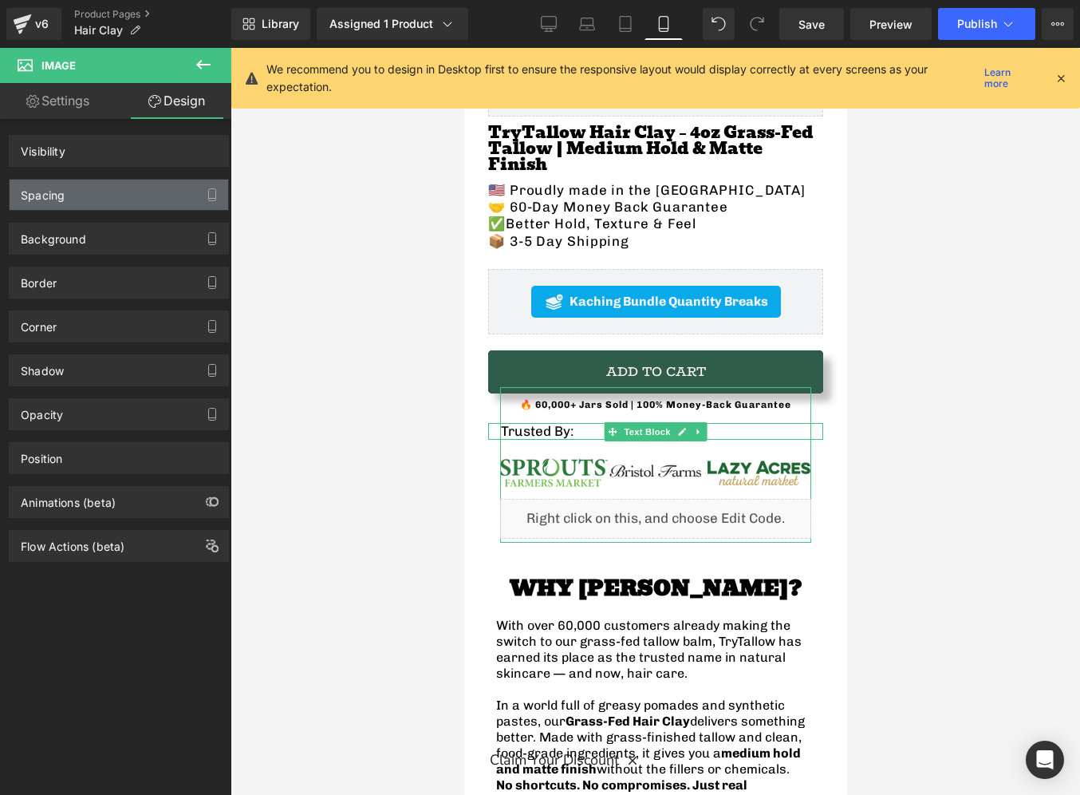
click at [115, 188] on div "Spacing" at bounding box center [119, 194] width 219 height 30
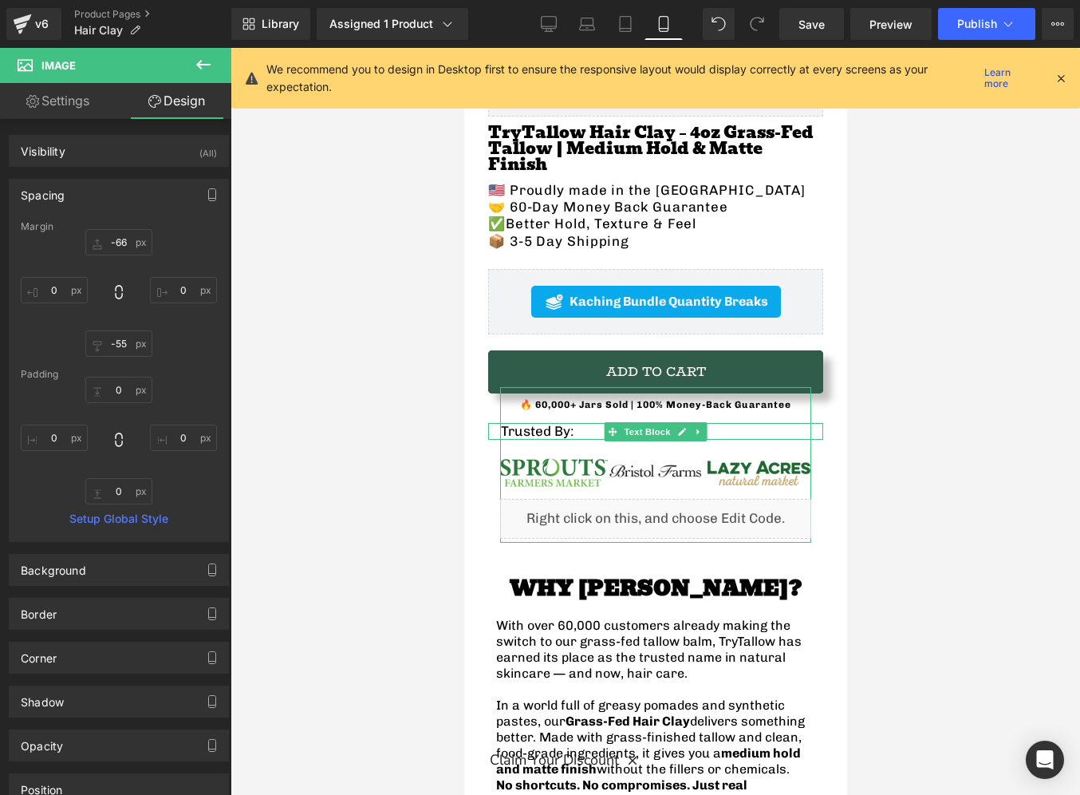
type input "-66"
type input "0"
type input "-55"
type input "0"
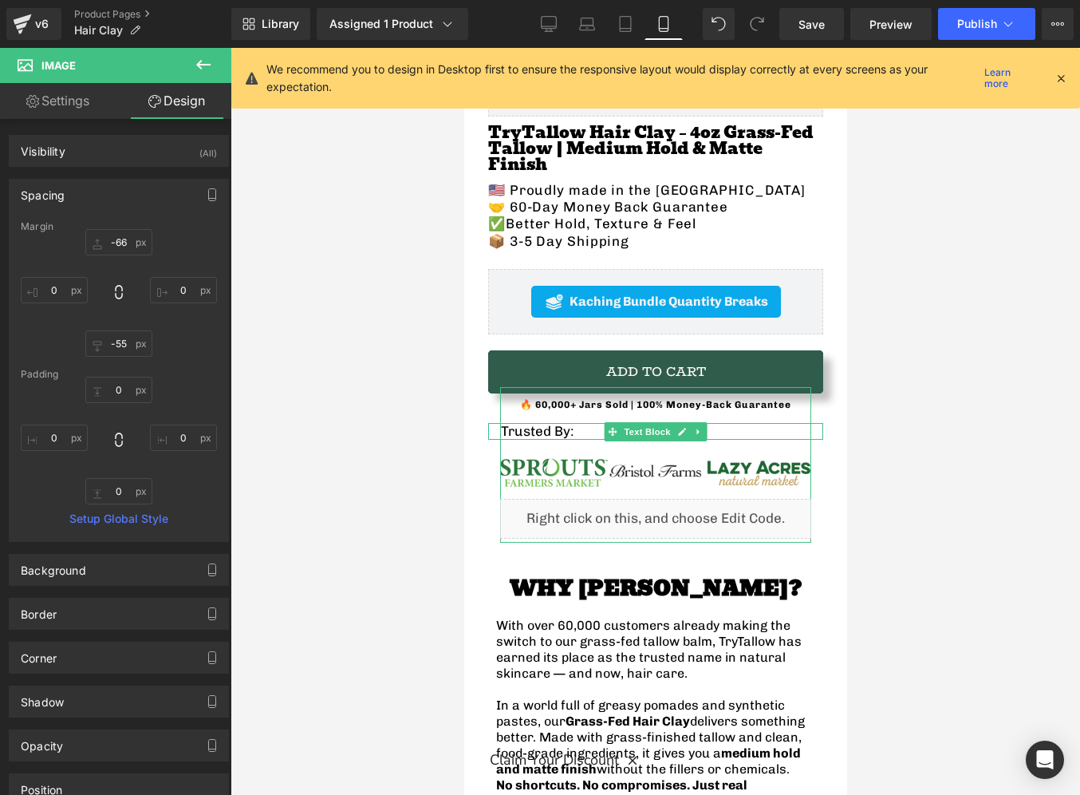
type input "0"
drag, startPoint x: 120, startPoint y: 239, endPoint x: 121, endPoint y: 226, distance: 13.6
click at [121, 226] on div "Margin -66px -66 0px 0 -55px -55 0px 0 [GEOGRAPHIC_DATA] 0px 0 0px 0 0px 0 0px …" at bounding box center [119, 381] width 219 height 320
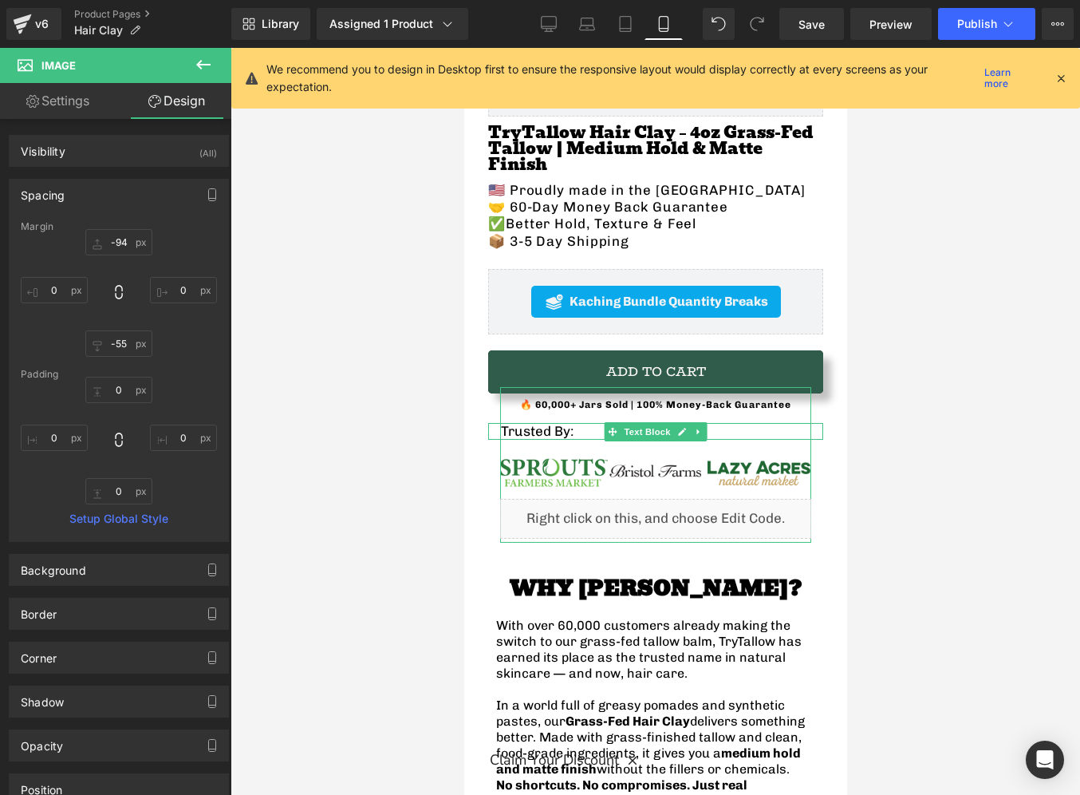
click at [128, 262] on div "-94px -94 0px 0 -55px -55 0px 0" at bounding box center [119, 293] width 196 height 128
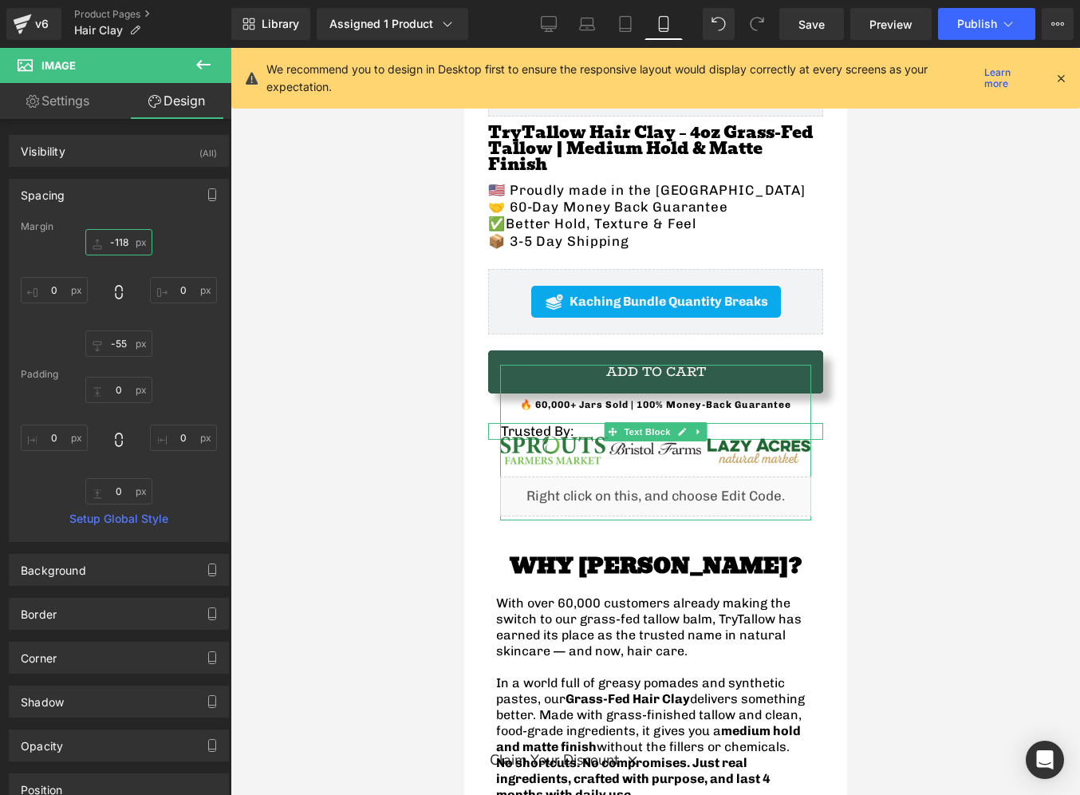
drag, startPoint x: 119, startPoint y: 240, endPoint x: 120, endPoint y: 259, distance: 19.2
click at [120, 259] on div "-118px -118 0px 0 -55px -55 0px 0" at bounding box center [119, 293] width 196 height 128
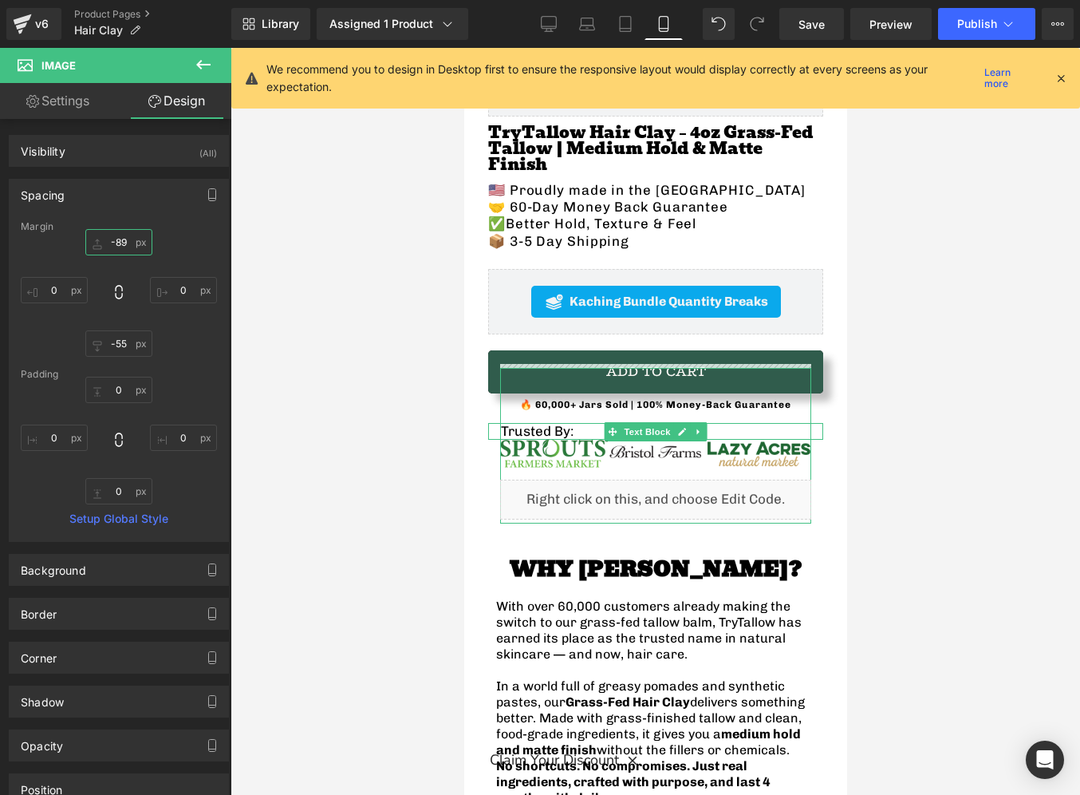
type input "-89"
drag, startPoint x: 128, startPoint y: 245, endPoint x: 129, endPoint y: 222, distance: 23.2
click at [129, 222] on div "Margin -89px -89 0px 0 -55px -55 0px 0 [GEOGRAPHIC_DATA] 0px 0 0px 0 0px 0 0px …" at bounding box center [119, 381] width 219 height 320
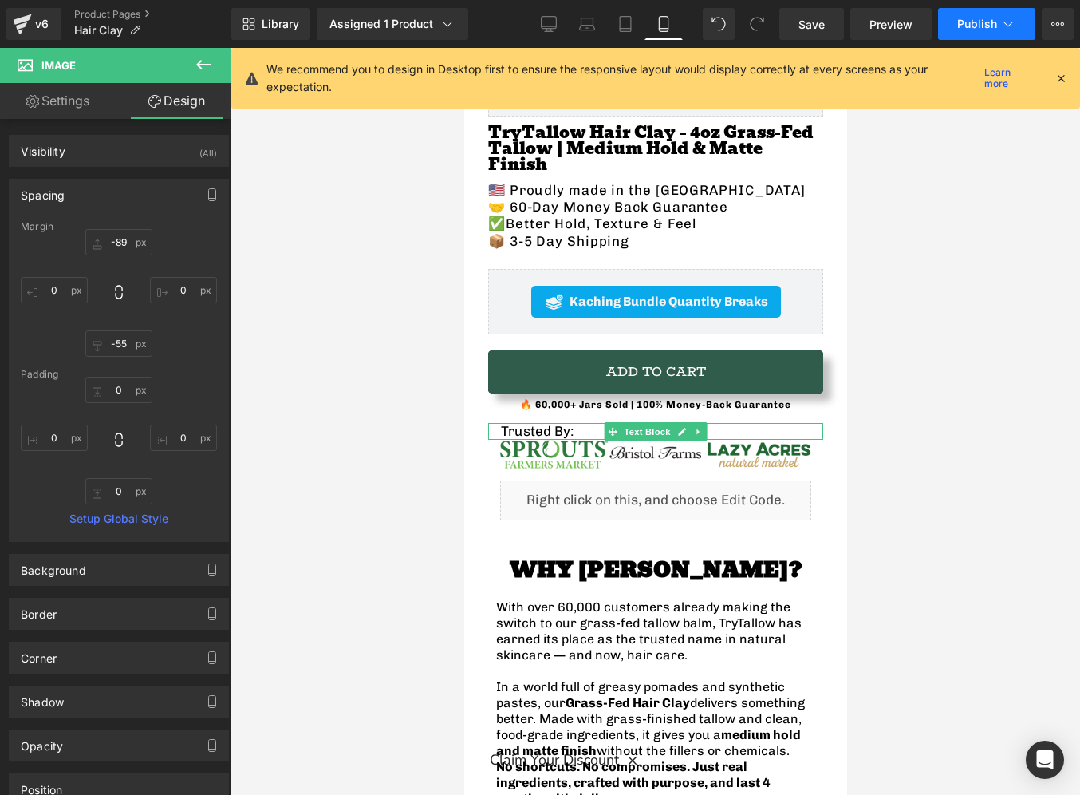
click at [950, 25] on button "Publish" at bounding box center [986, 24] width 97 height 32
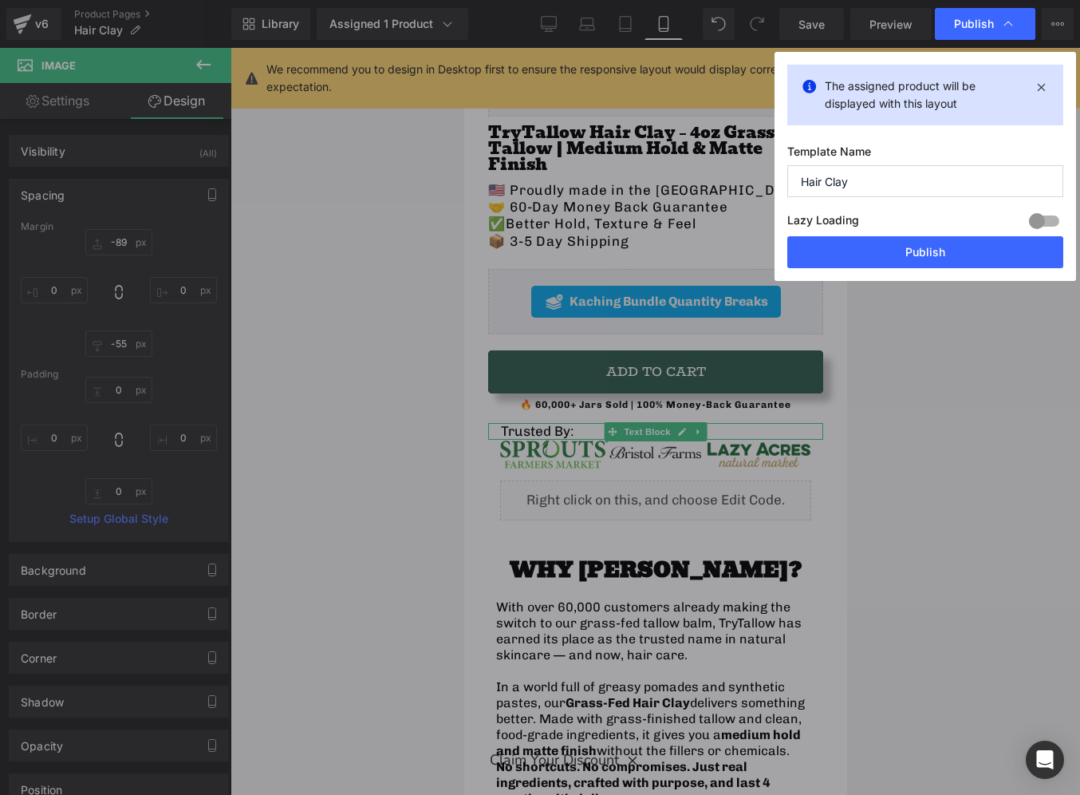
click at [925, 230] on div "Lazy Loading Build Upgrade plan to unlock" at bounding box center [925, 223] width 276 height 26
click at [925, 239] on button "Publish" at bounding box center [925, 252] width 276 height 32
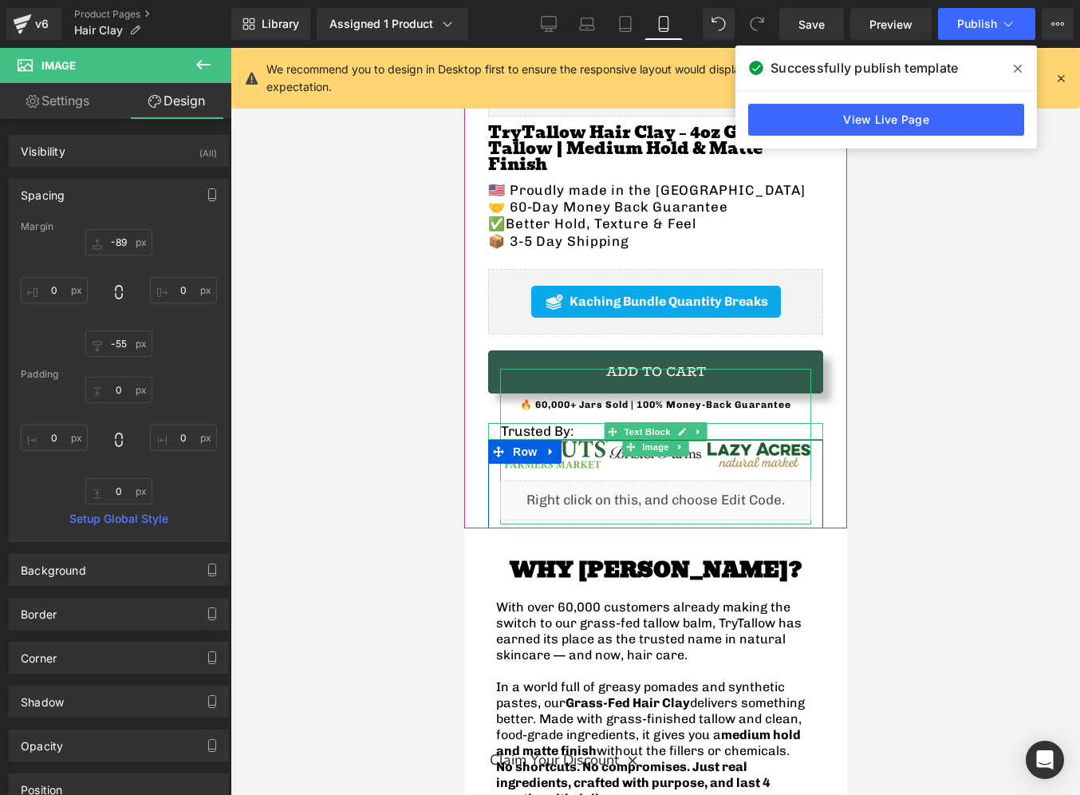
click at [695, 412] on img at bounding box center [654, 447] width 311 height 156
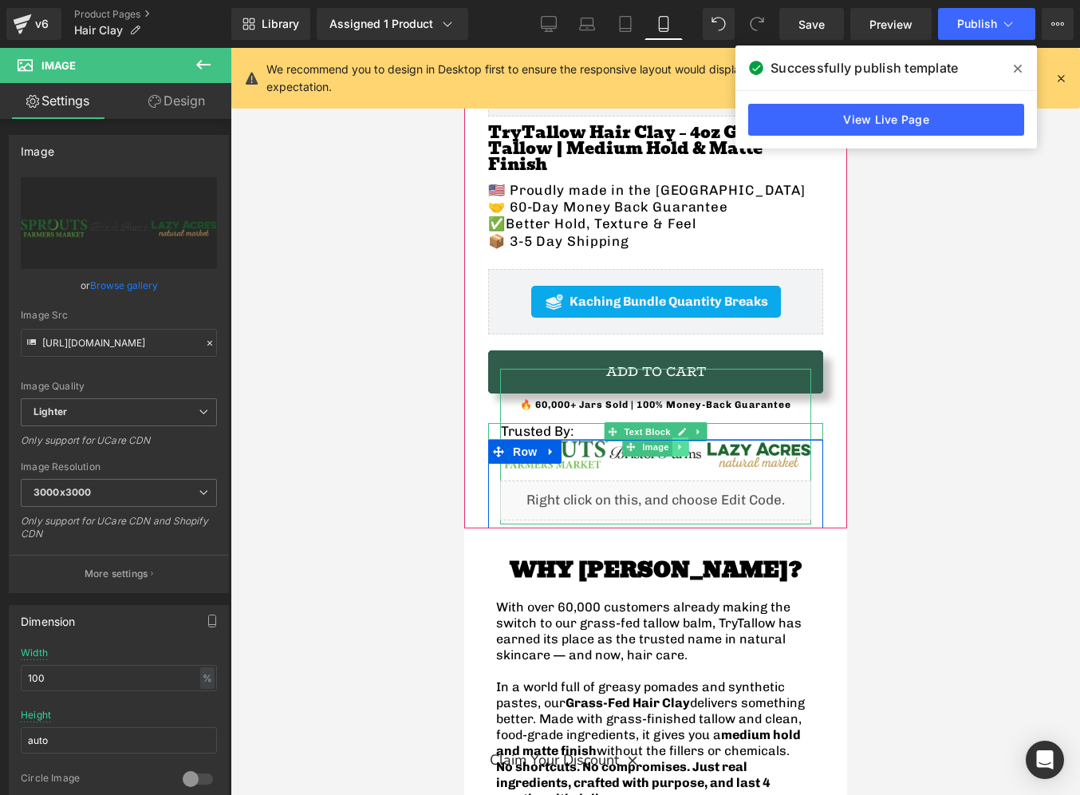
click at [682, 442] on icon at bounding box center [680, 447] width 9 height 10
click at [693, 437] on link at bounding box center [688, 446] width 17 height 19
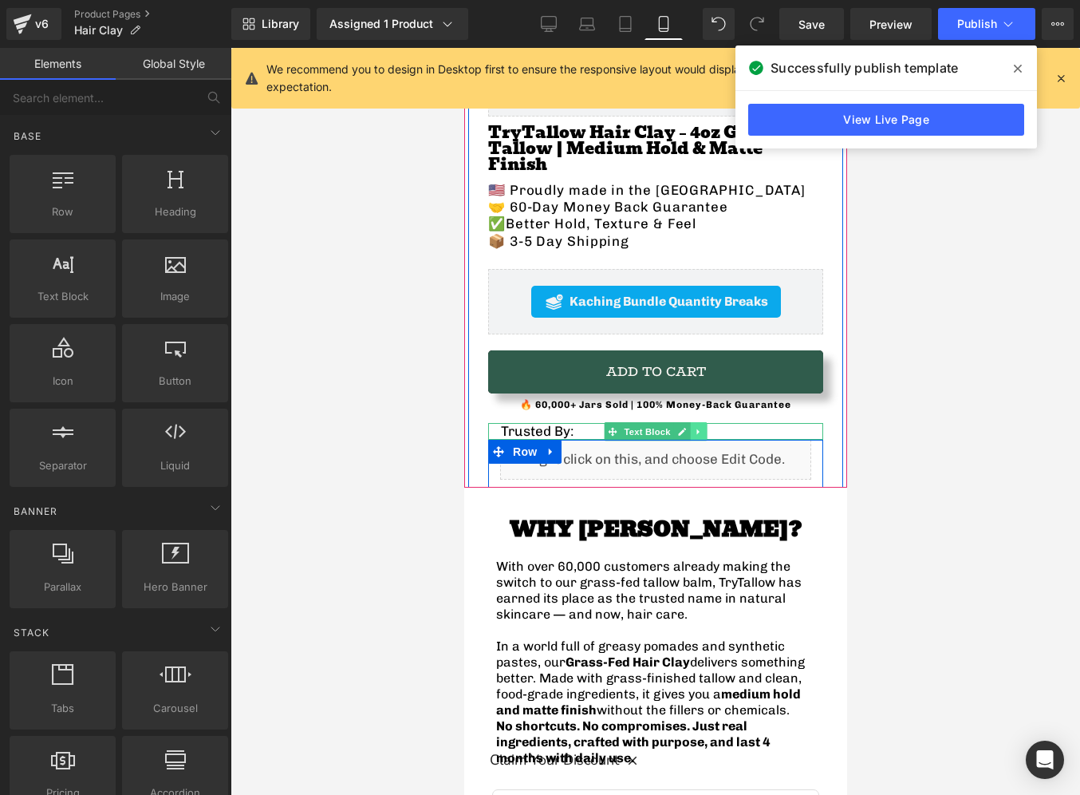
click at [700, 427] on icon at bounding box center [697, 432] width 9 height 10
click at [704, 427] on icon at bounding box center [706, 431] width 9 height 9
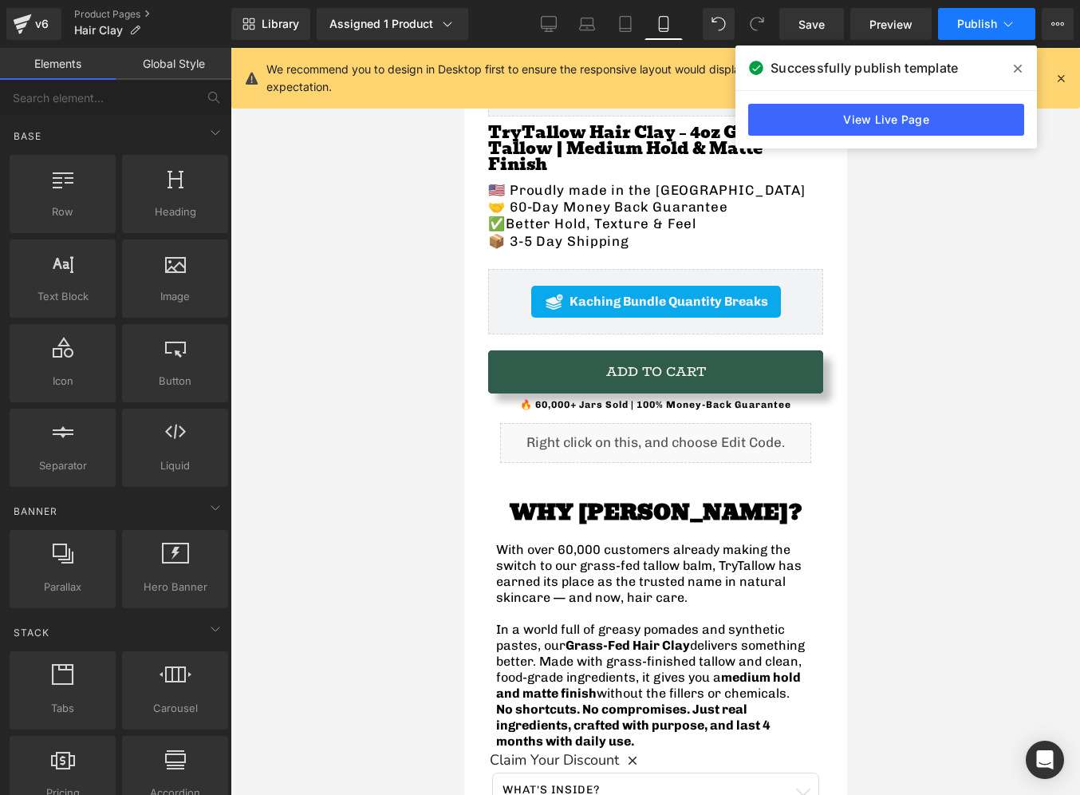
click at [960, 27] on span "Publish" at bounding box center [977, 24] width 40 height 13
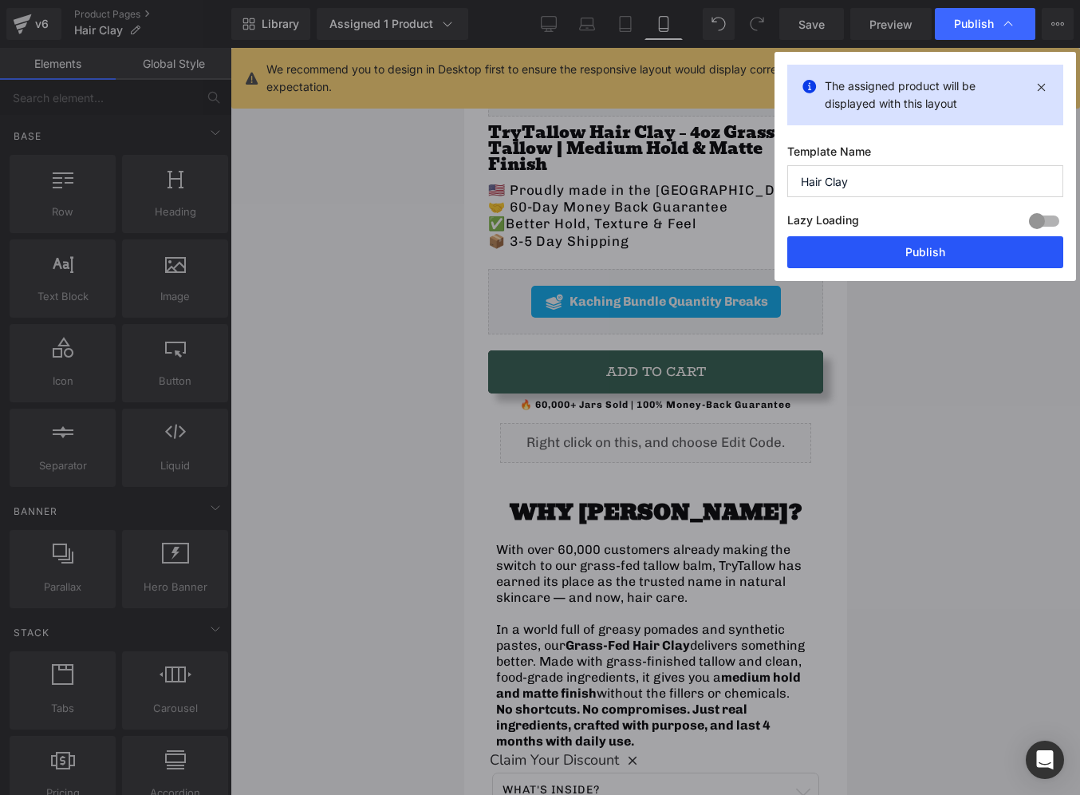
click at [906, 249] on button "Publish" at bounding box center [925, 252] width 276 height 32
